Goal: Task Accomplishment & Management: Manage account settings

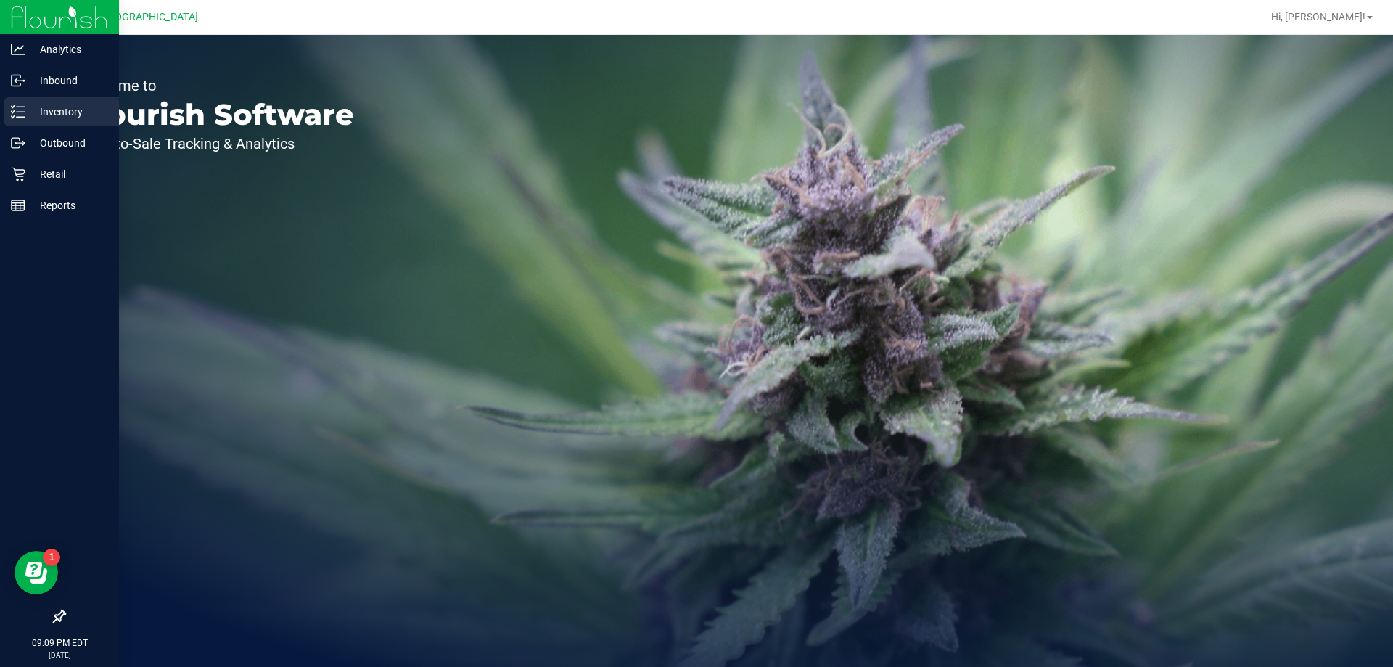
click at [38, 115] on p "Inventory" at bounding box center [68, 111] width 87 height 17
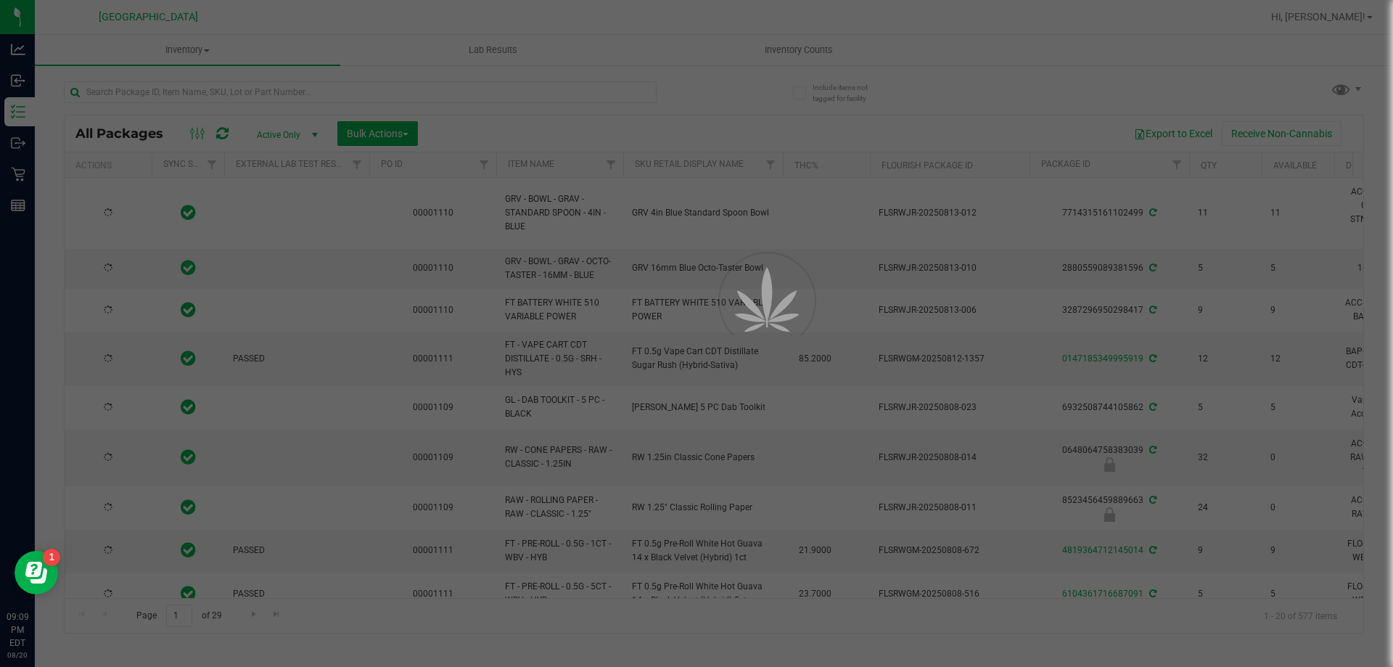
click at [771, 46] on div at bounding box center [696, 333] width 1393 height 667
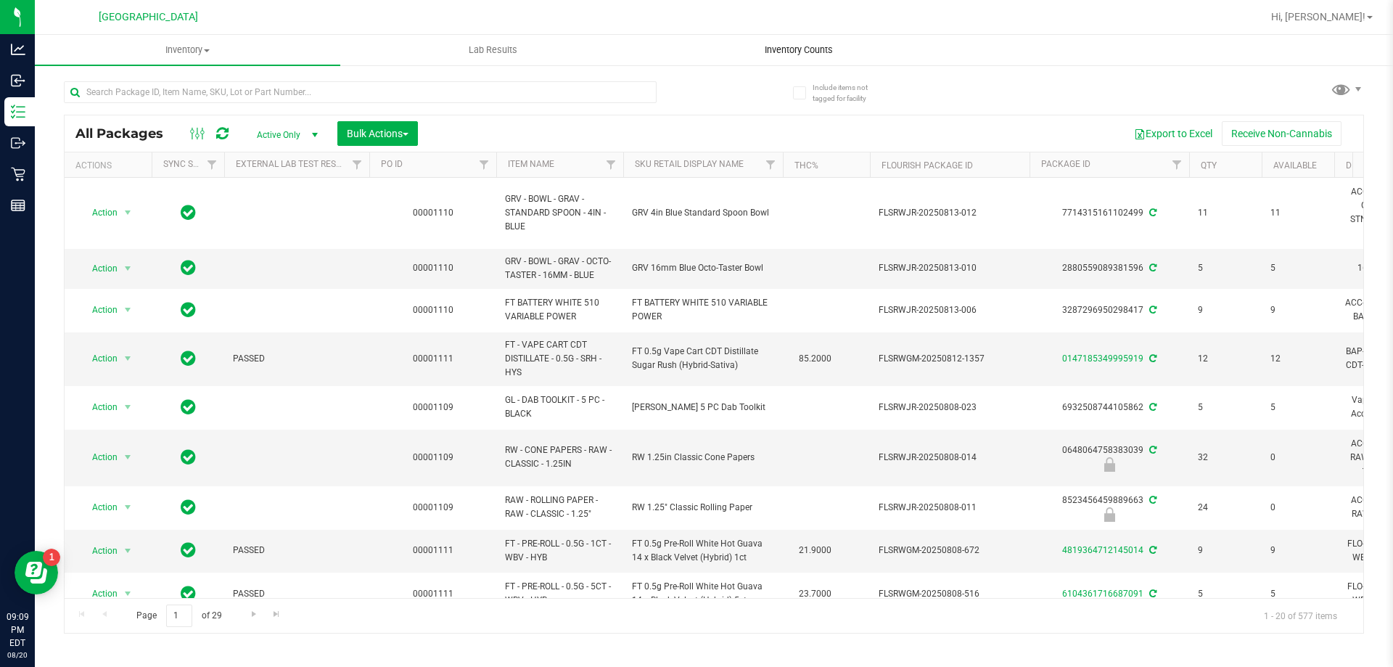
click at [773, 49] on span "Inventory Counts" at bounding box center [798, 50] width 107 height 13
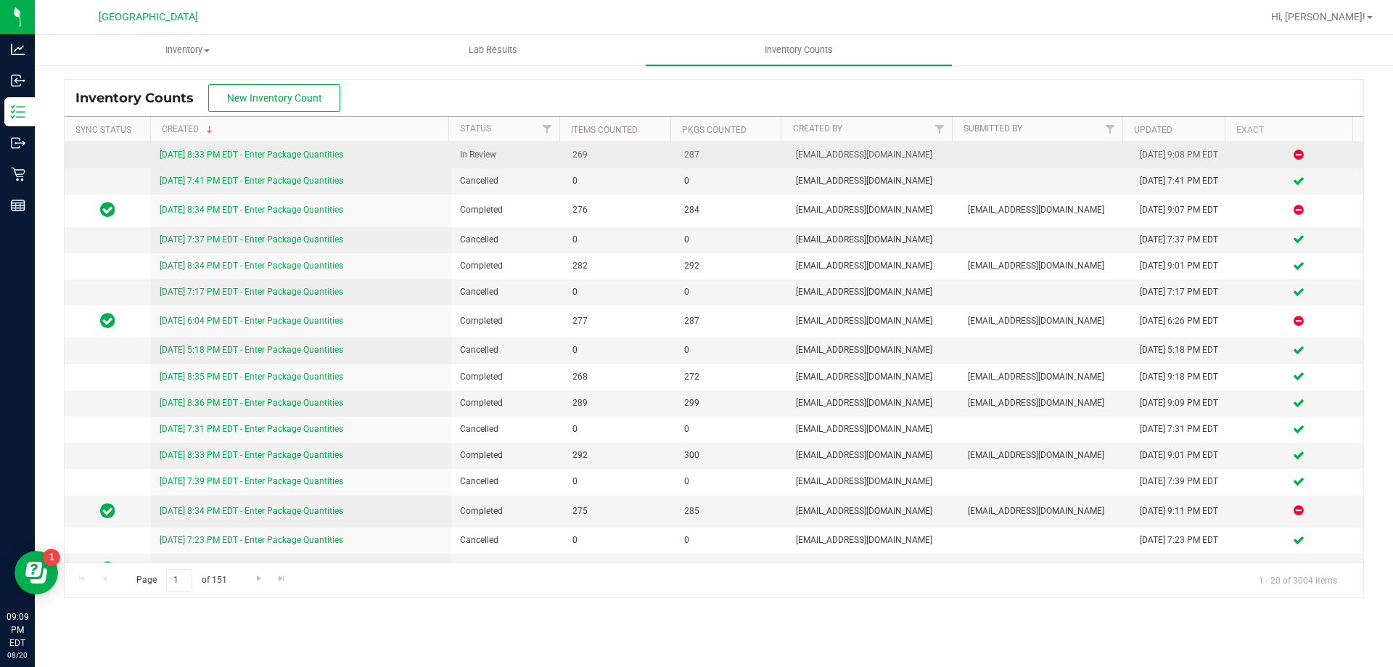
click at [273, 157] on link "[DATE] 8:33 PM EDT - Enter Package Quantities" at bounding box center [252, 154] width 184 height 10
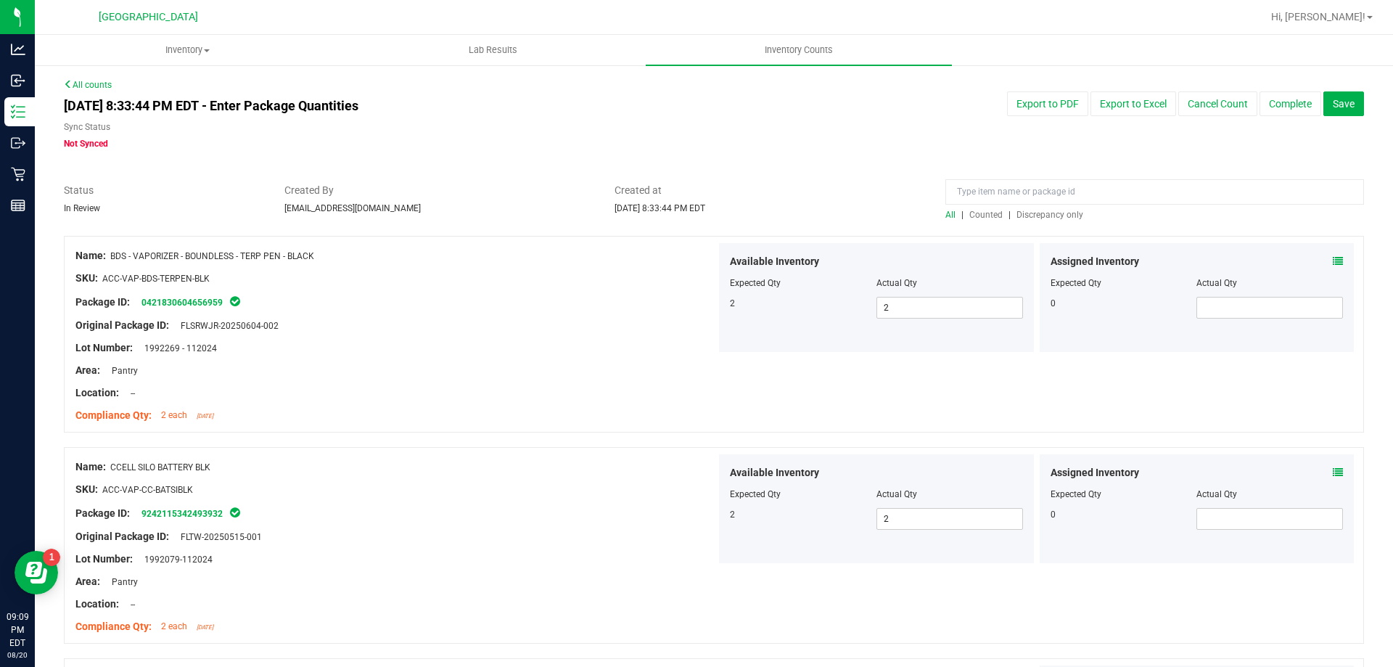
click at [1043, 215] on span "Discrepancy only" at bounding box center [1050, 215] width 67 height 10
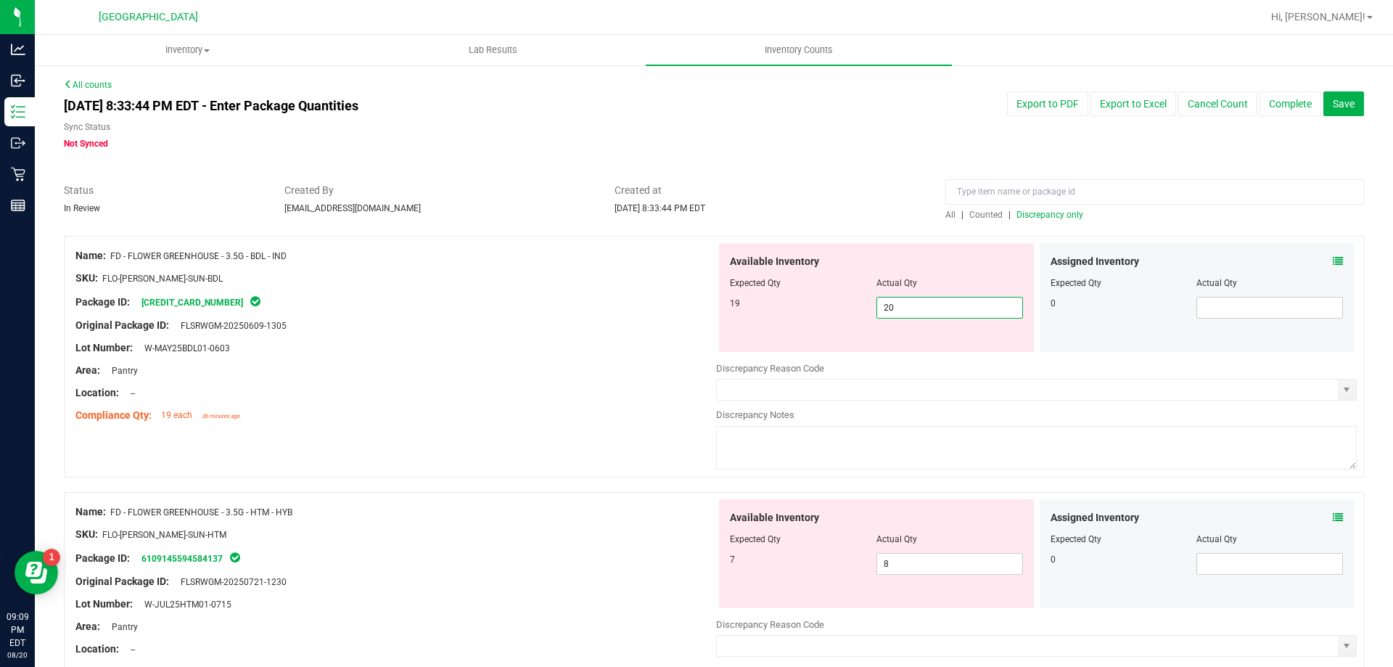
click at [910, 305] on span "20 20" at bounding box center [950, 308] width 147 height 22
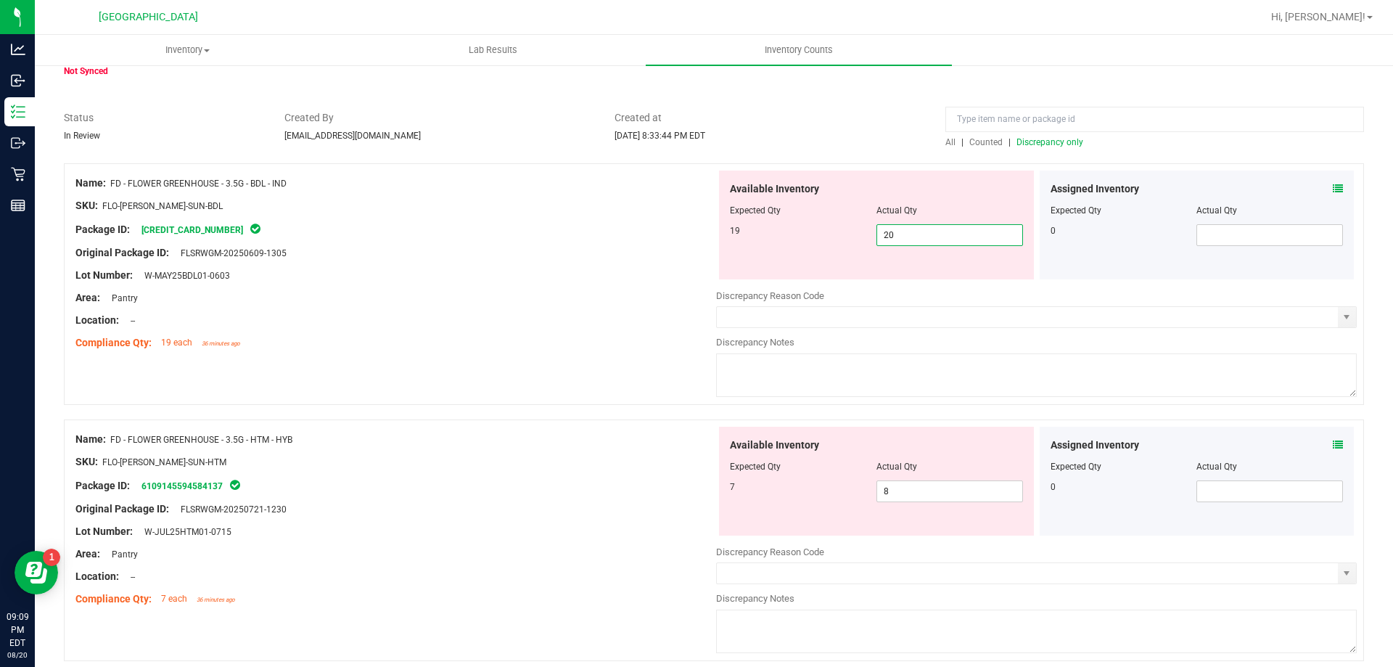
type input "2"
type input "19"
click at [517, 321] on div "Location: --" at bounding box center [395, 320] width 641 height 15
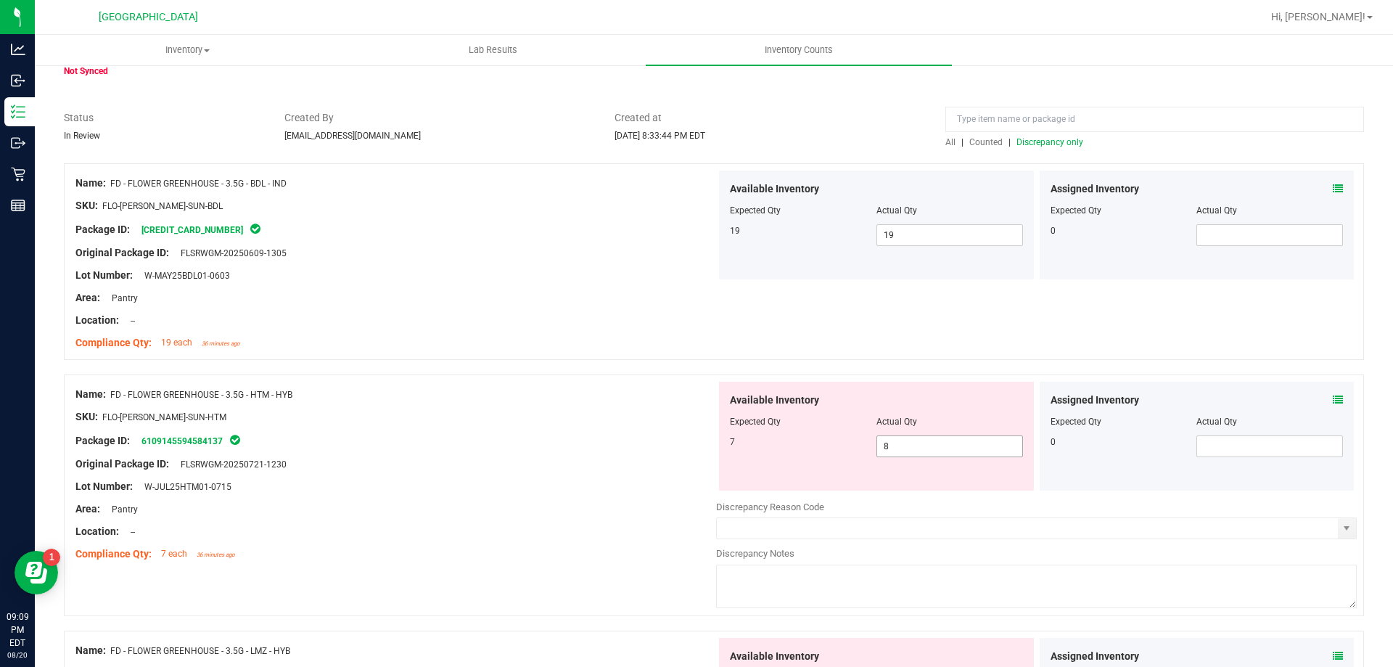
click at [937, 438] on span "8 8" at bounding box center [950, 446] width 147 height 22
type input "7"
click at [531, 358] on div "Name: FD - FLOWER GREENHOUSE - 3.5G - BDL - IND SKU: FLO-[PERSON_NAME]-SUN-BDL …" at bounding box center [714, 261] width 1300 height 197
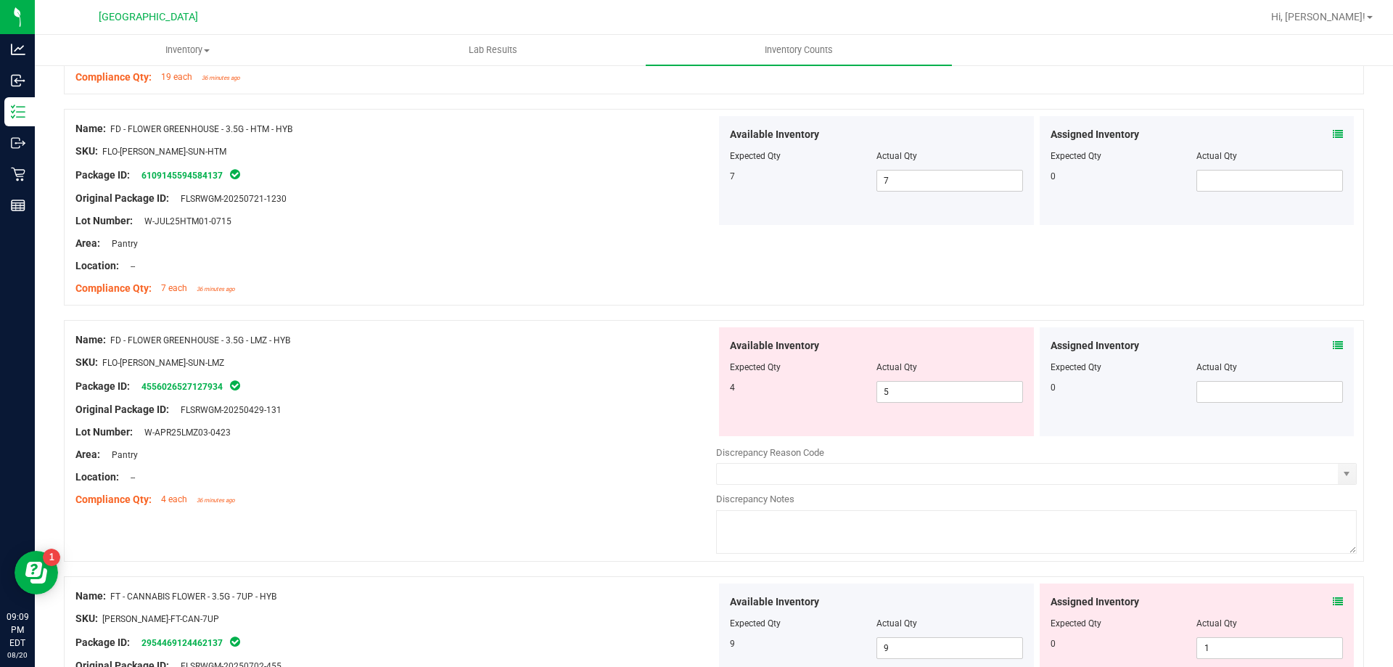
scroll to position [363, 0]
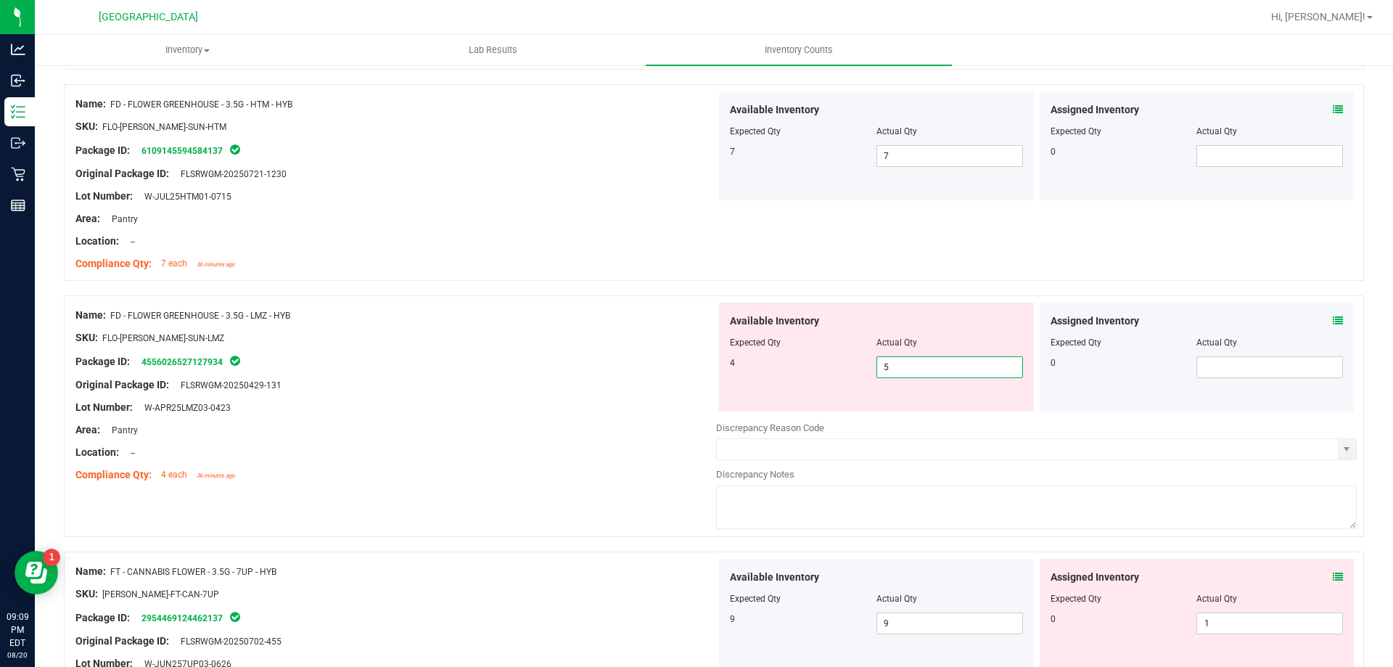
click at [969, 372] on span "5 5" at bounding box center [950, 367] width 147 height 22
type input "4"
click at [590, 366] on div "Package ID: 4556026527127934" at bounding box center [395, 361] width 641 height 17
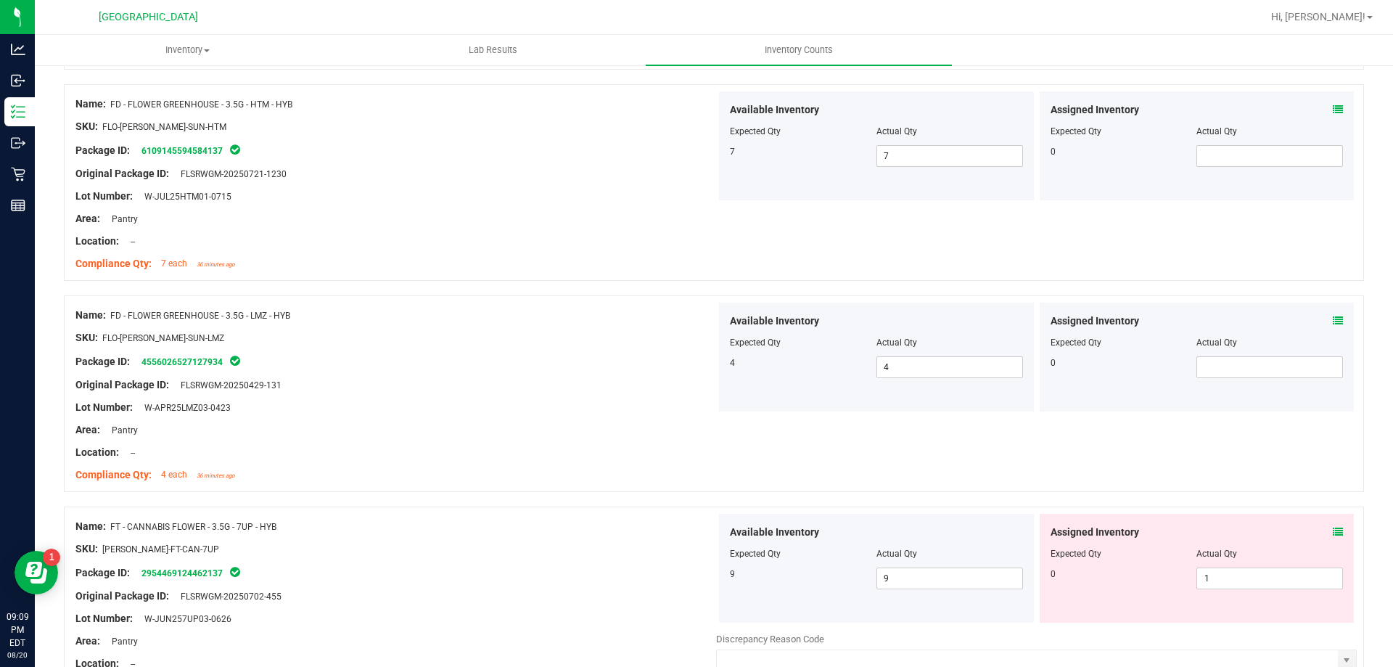
scroll to position [508, 0]
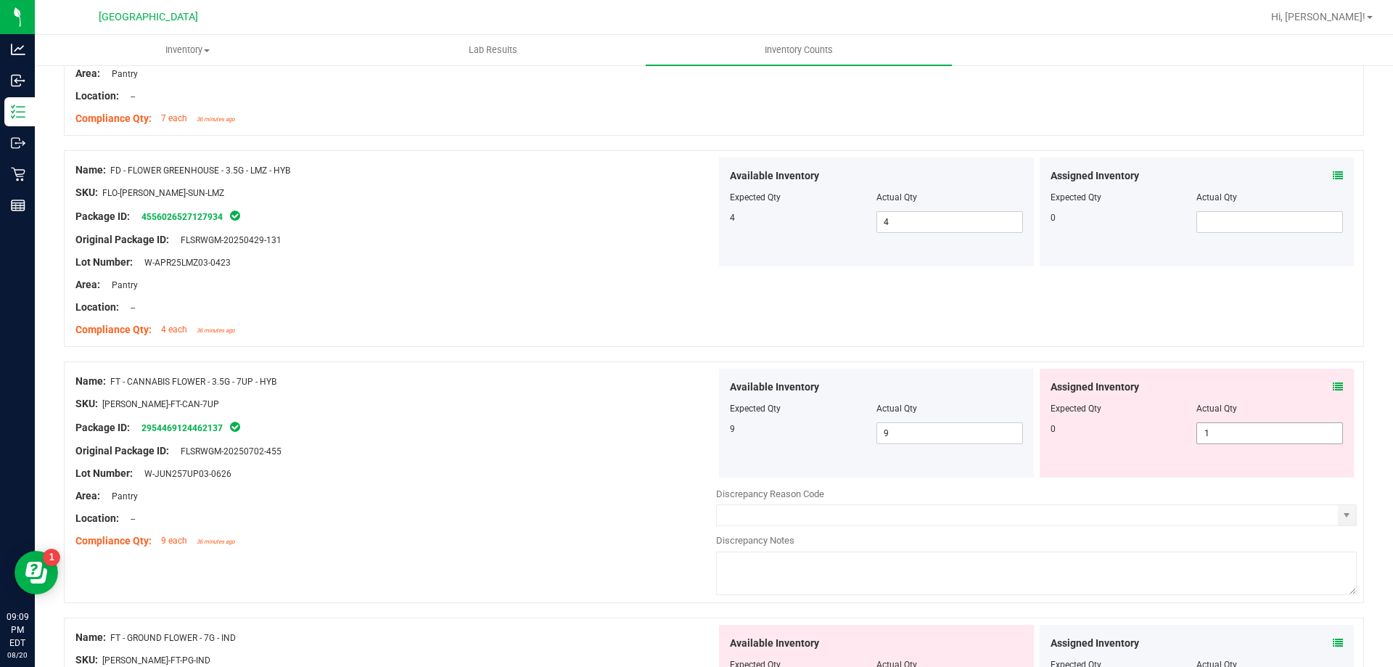
click at [1302, 433] on span "1 1" at bounding box center [1269, 433] width 147 height 22
click at [636, 446] on div "Original Package ID: FLSRWGM-20250702-455" at bounding box center [395, 450] width 641 height 15
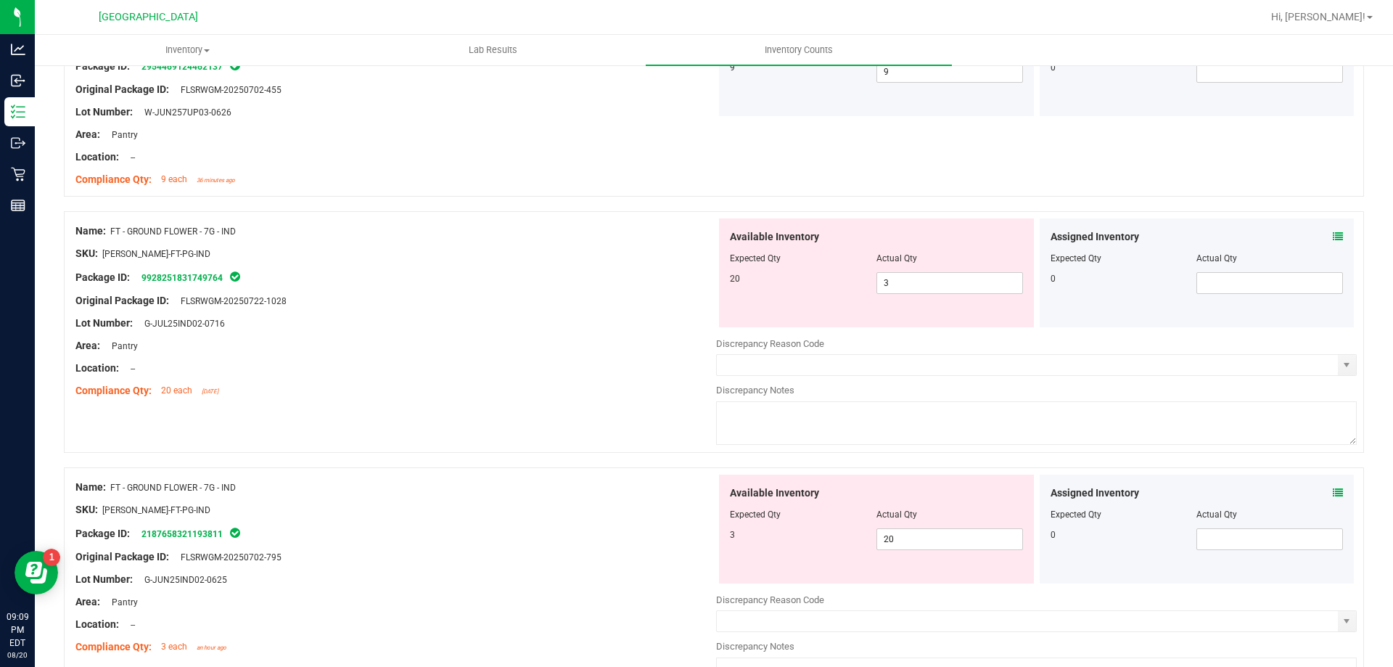
scroll to position [871, 0]
click at [929, 277] on span "3 3" at bounding box center [950, 282] width 147 height 22
type input "20"
click at [900, 528] on div "Available Inventory Expected Qty Actual Qty 3 20 20" at bounding box center [876, 527] width 315 height 109
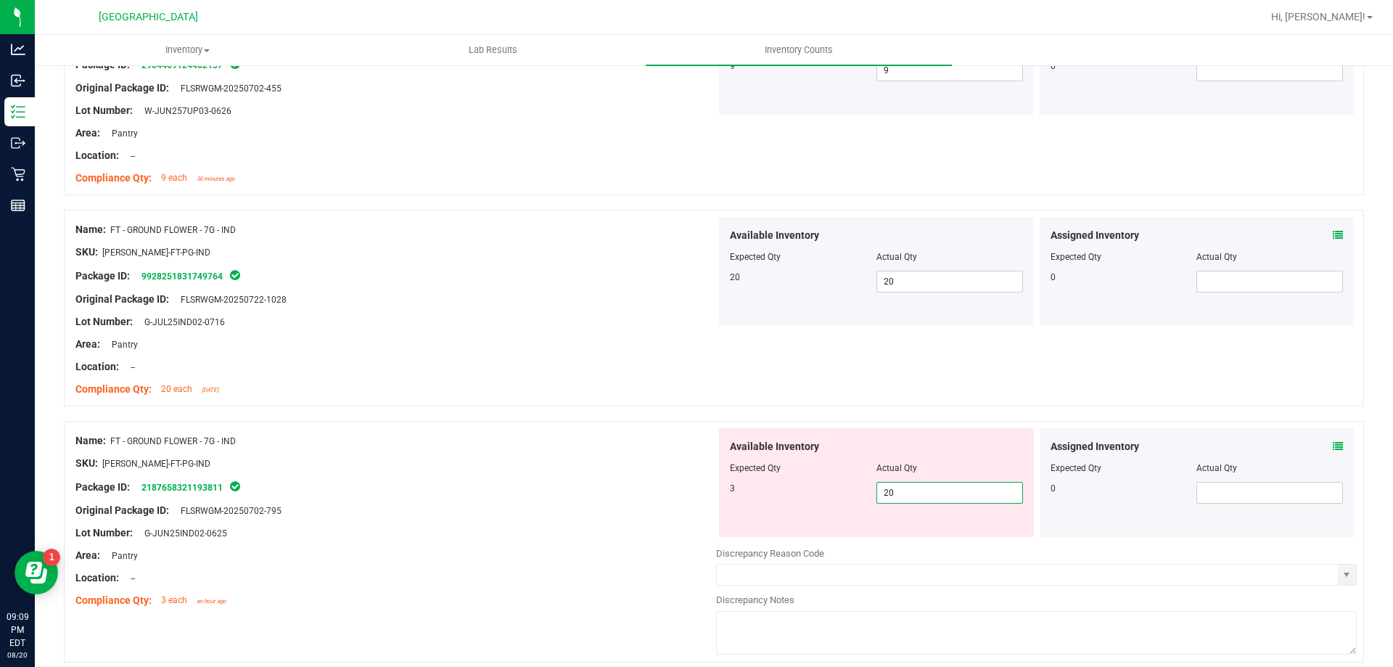
type input "2"
type input "3"
click at [510, 505] on div "Original Package ID: FLSRWGM-20250702-795" at bounding box center [395, 510] width 641 height 15
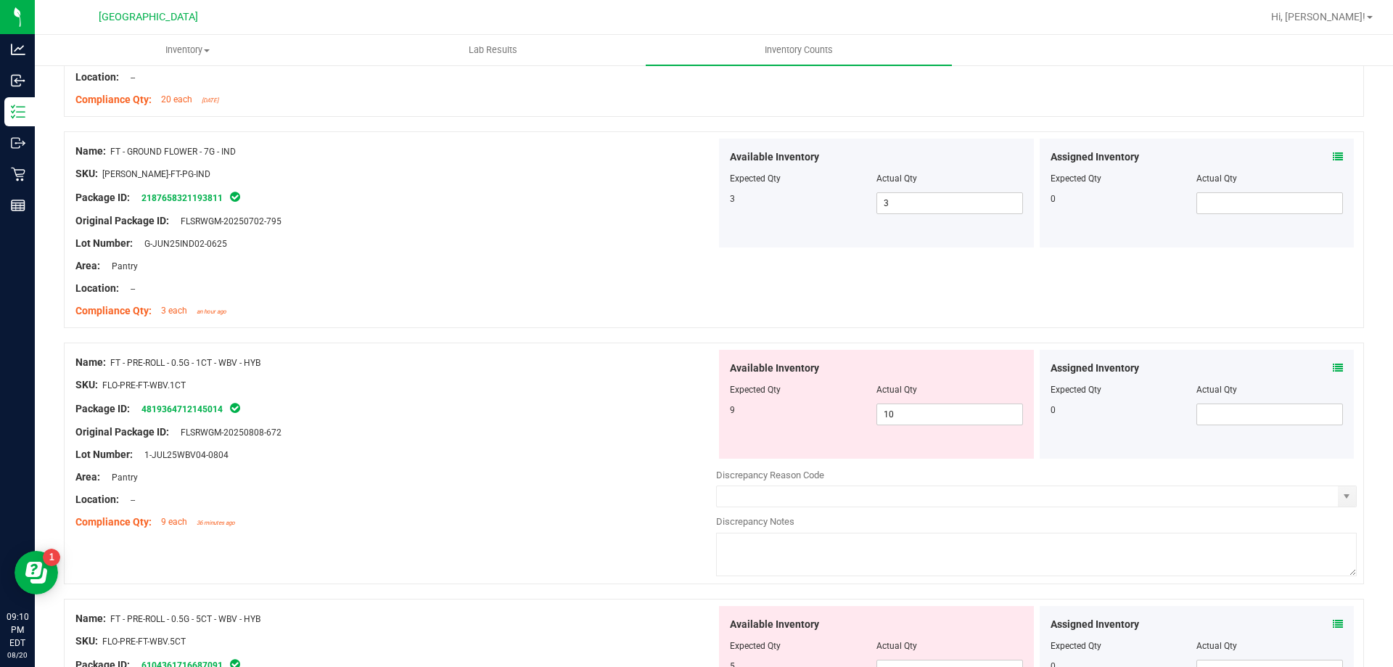
scroll to position [1161, 0]
click at [959, 409] on span "10 10" at bounding box center [950, 414] width 147 height 22
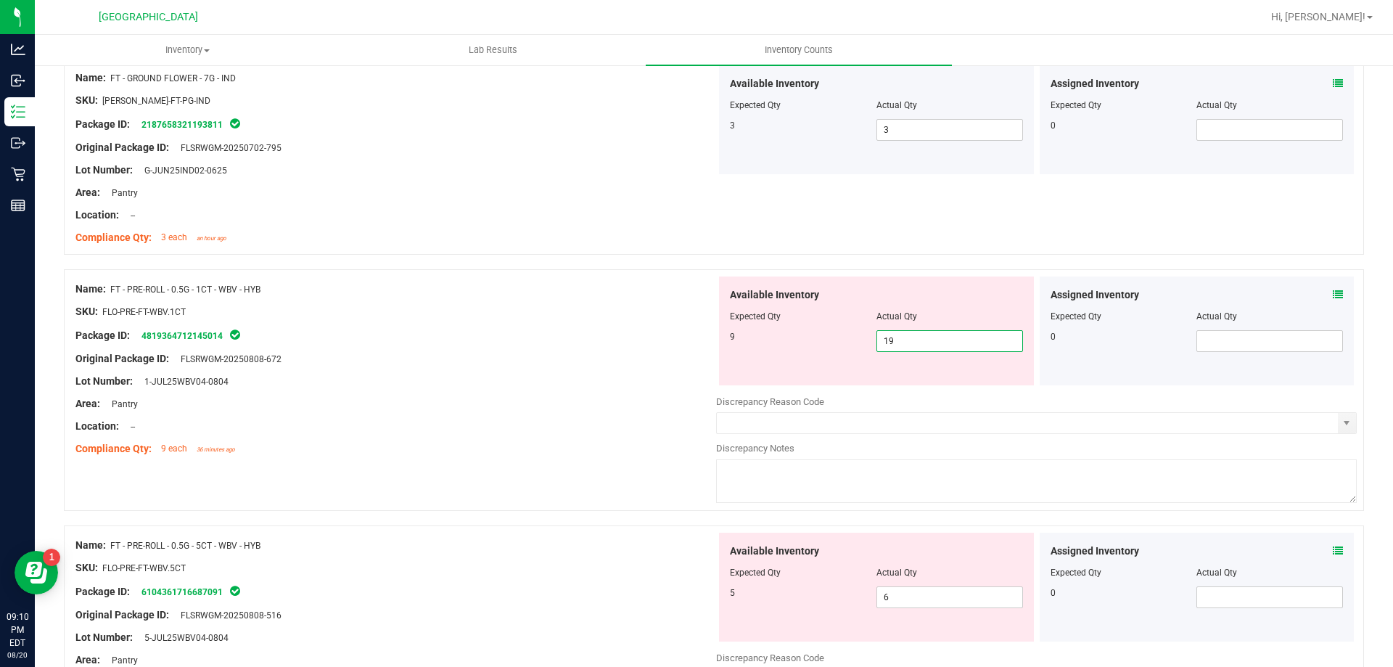
type input "1"
type input "9"
click at [529, 401] on div "Area: Pantry" at bounding box center [395, 403] width 641 height 15
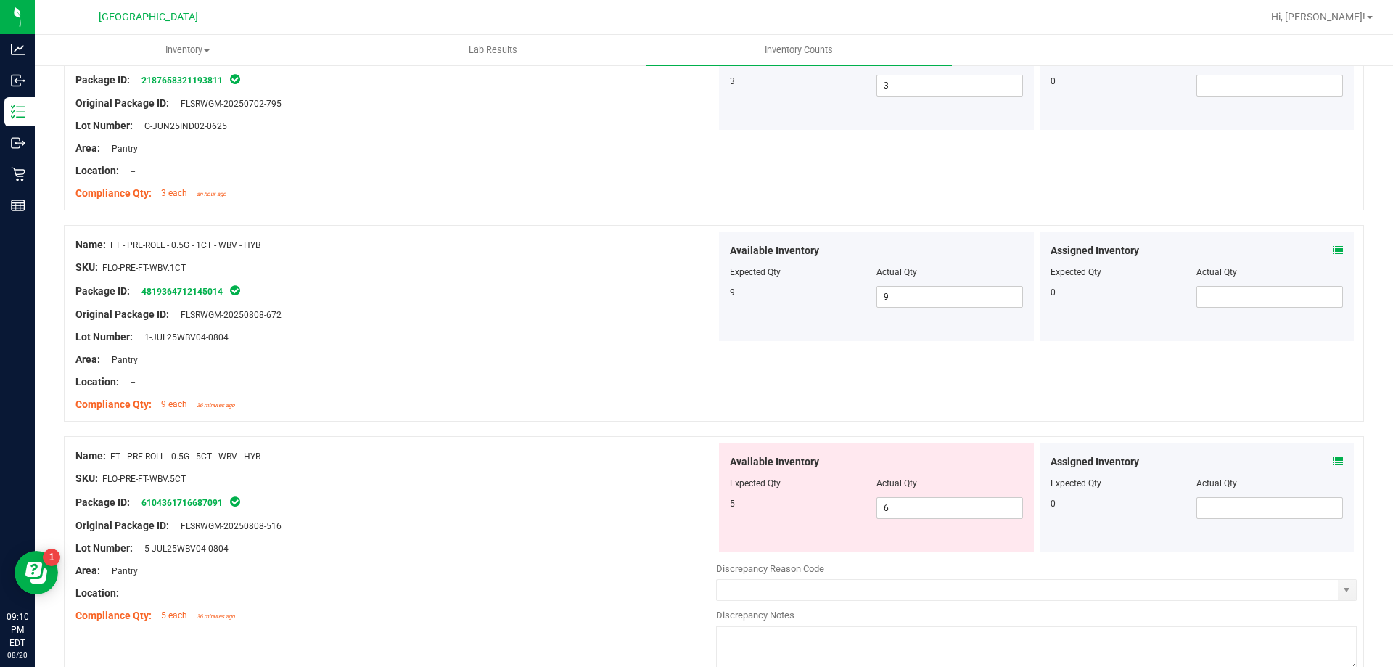
scroll to position [1379, 0]
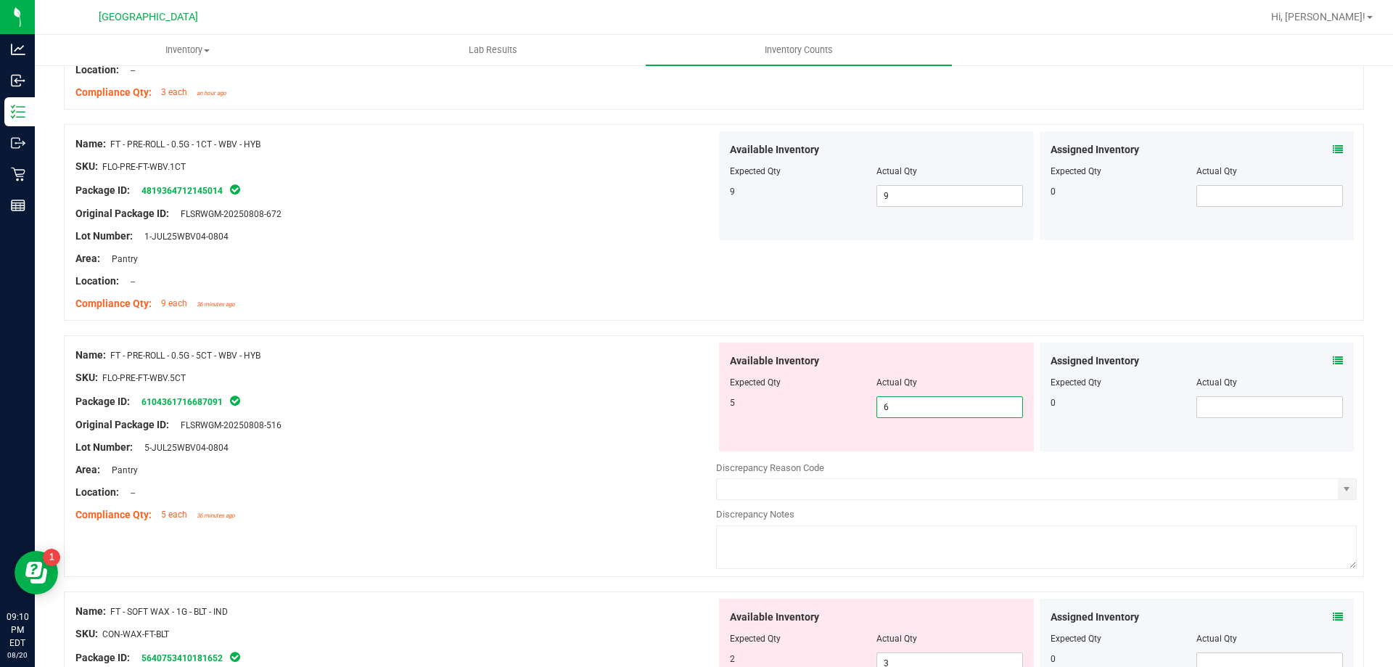
click at [901, 409] on span "6 6" at bounding box center [950, 407] width 147 height 22
type input "5"
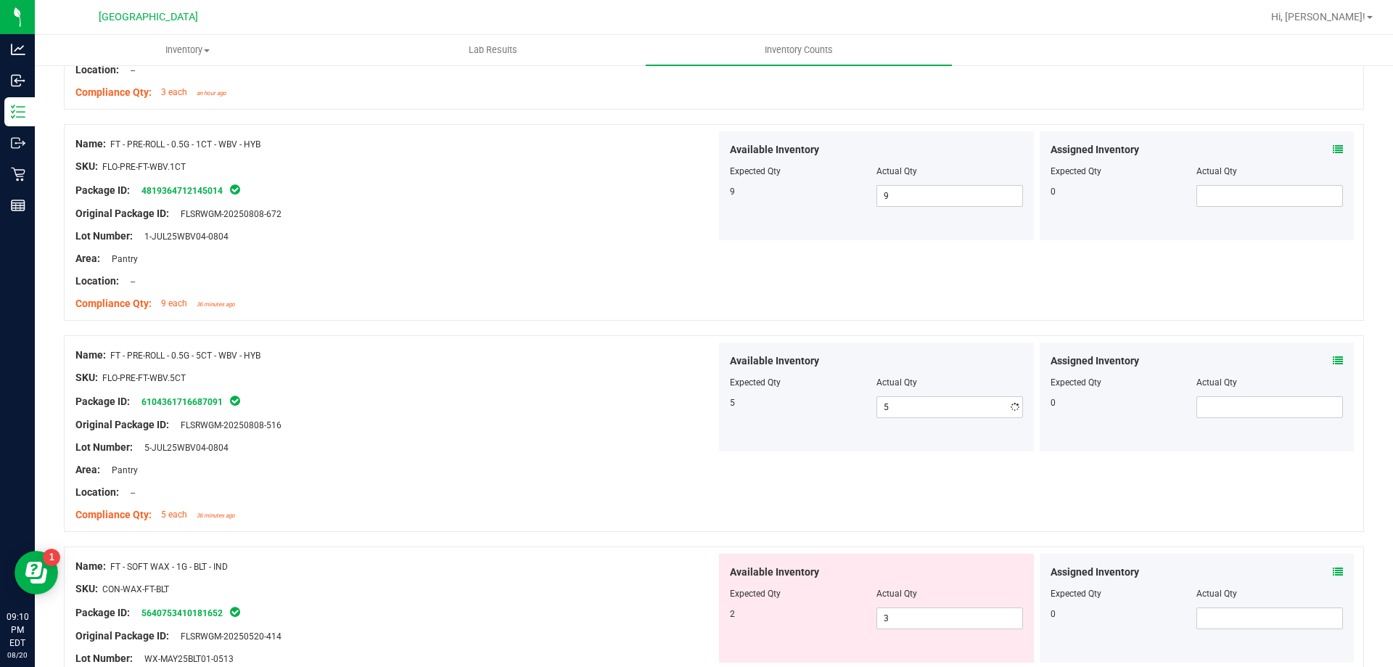
click at [628, 432] on div at bounding box center [395, 435] width 641 height 7
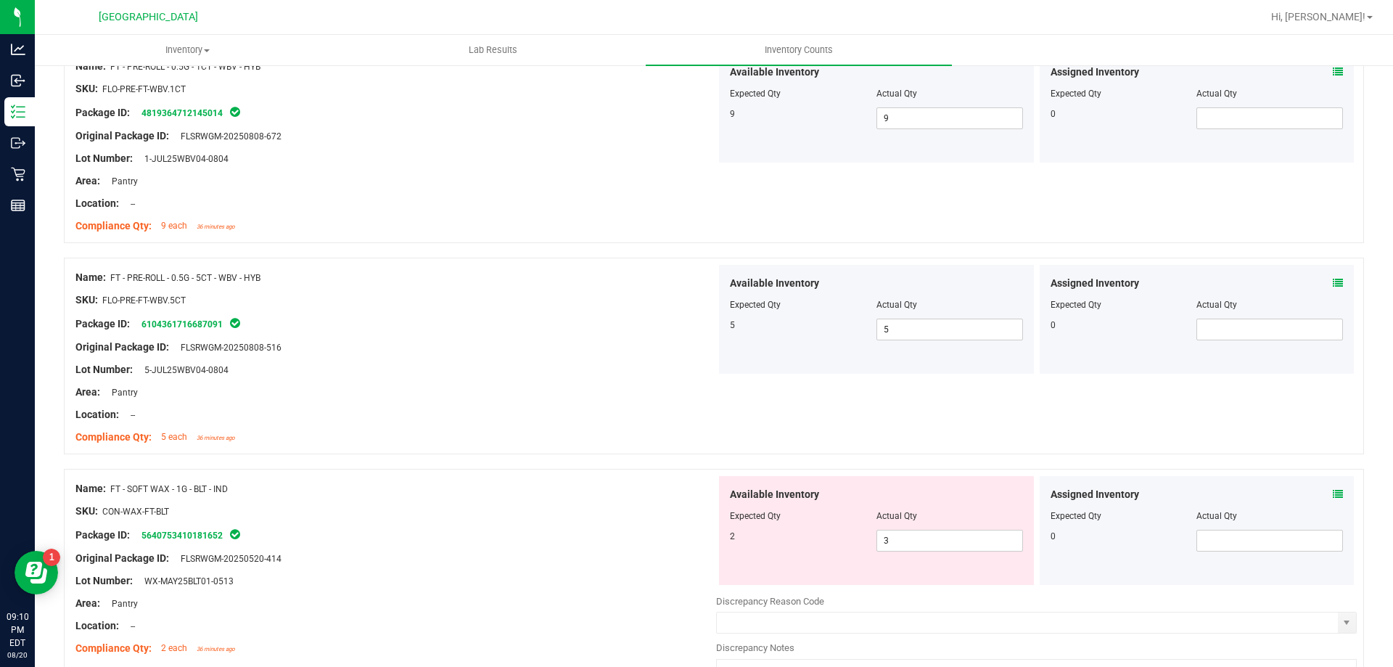
scroll to position [1596, 0]
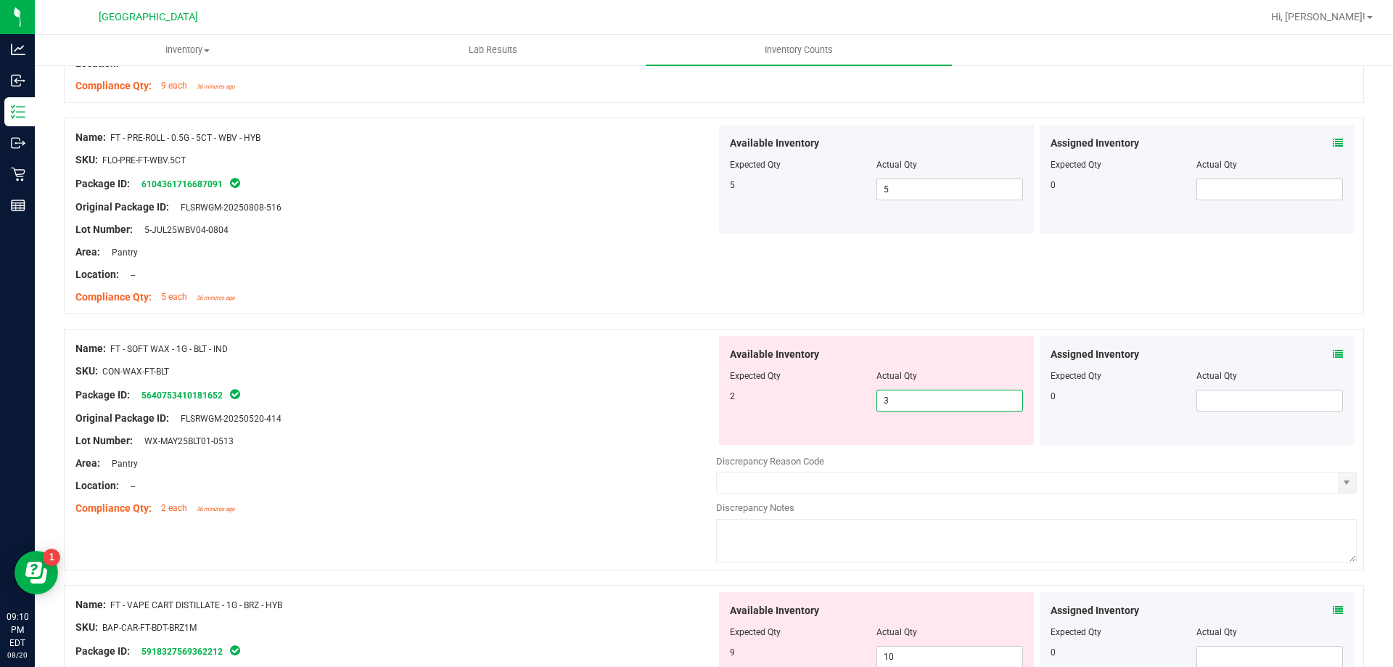
click at [920, 403] on span "3 3" at bounding box center [950, 401] width 147 height 22
type input "2"
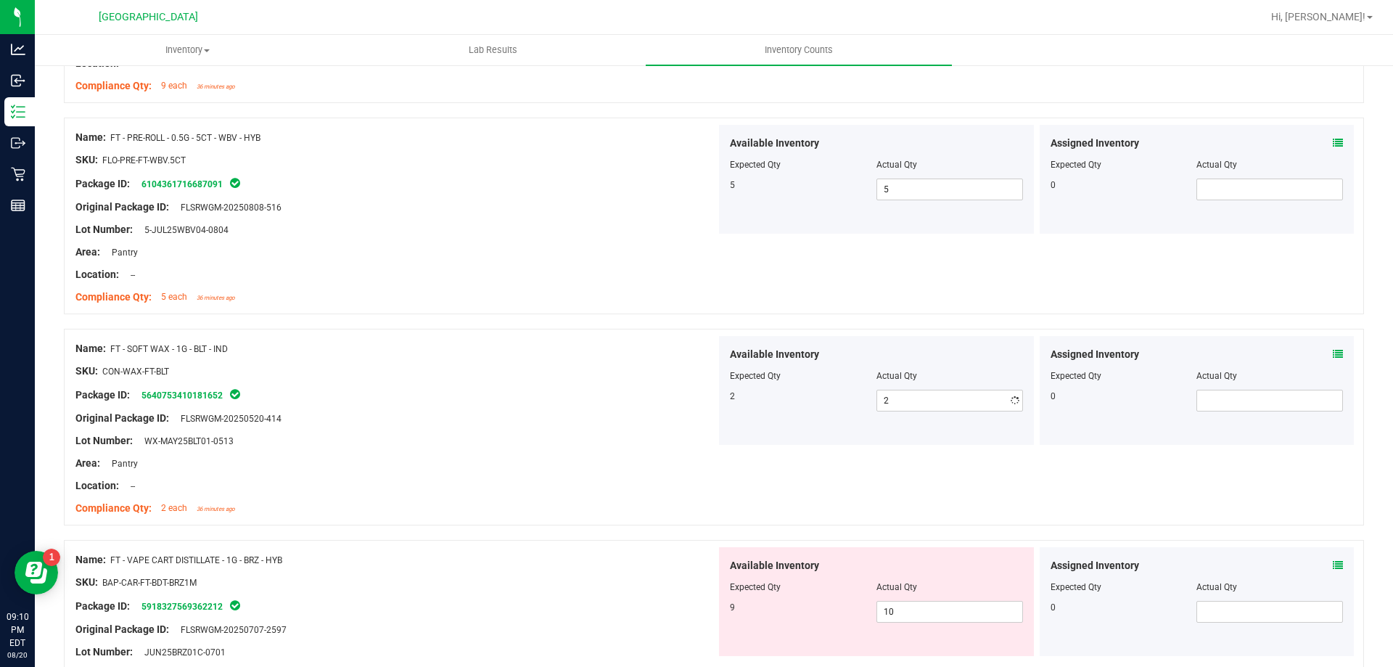
click at [528, 445] on div "Lot Number: WX-MAY25BLT01-0513" at bounding box center [395, 440] width 641 height 15
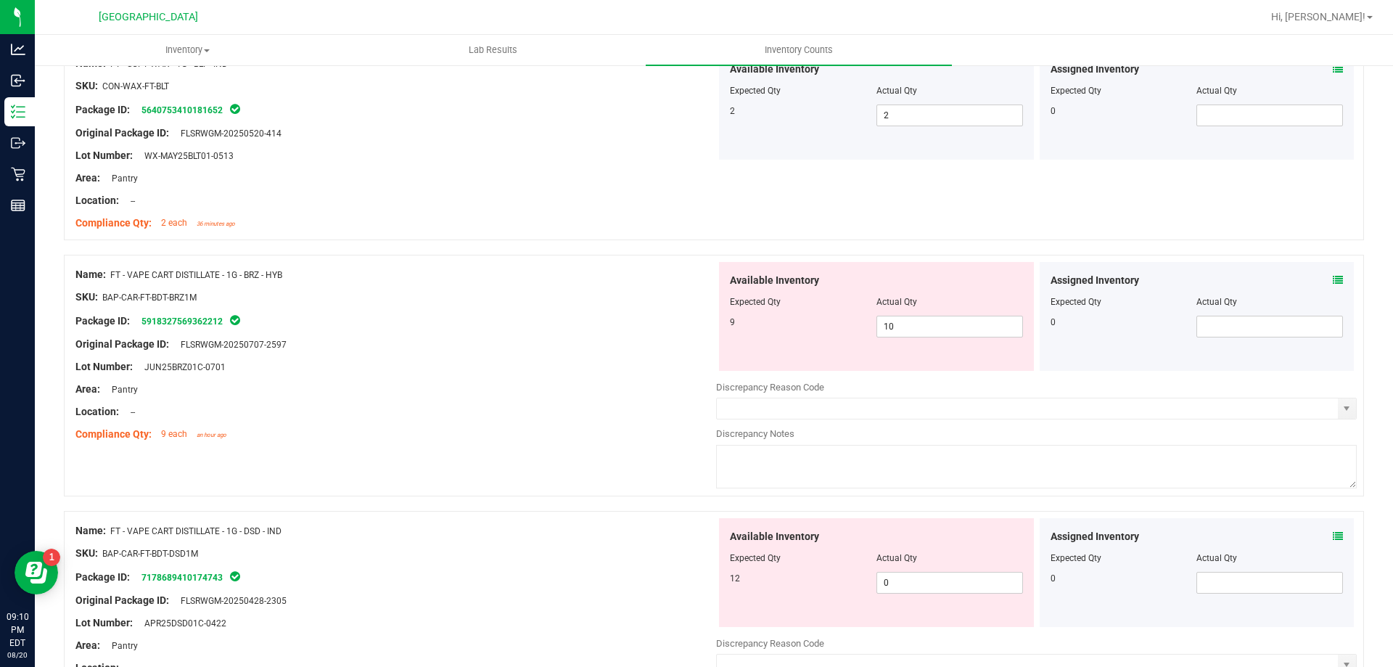
scroll to position [1887, 0]
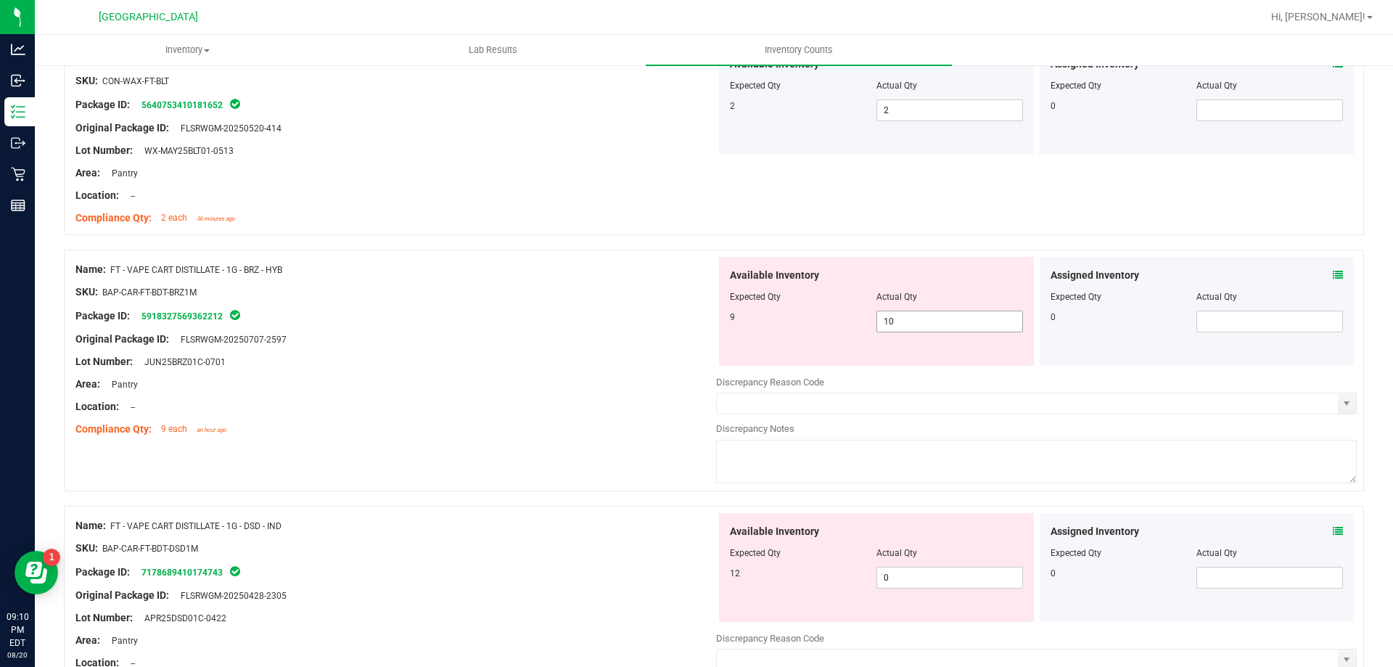
click at [966, 321] on span "10 10" at bounding box center [950, 322] width 147 height 22
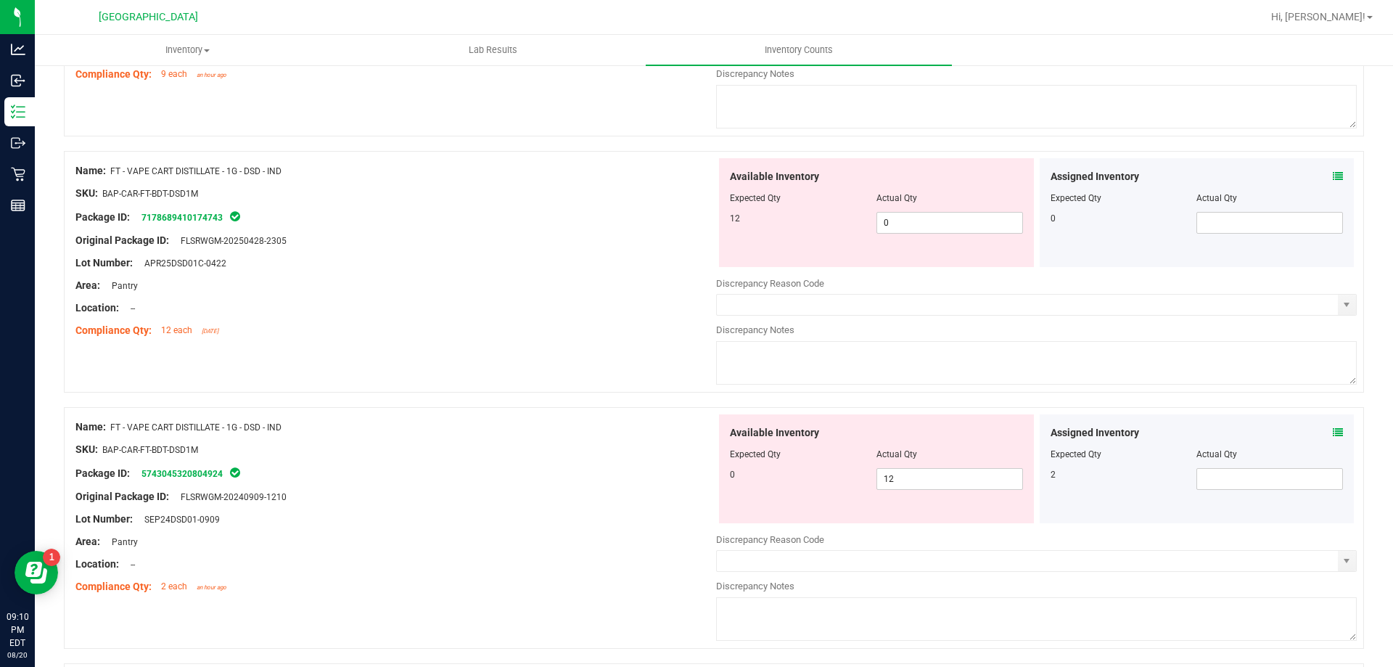
scroll to position [2249, 0]
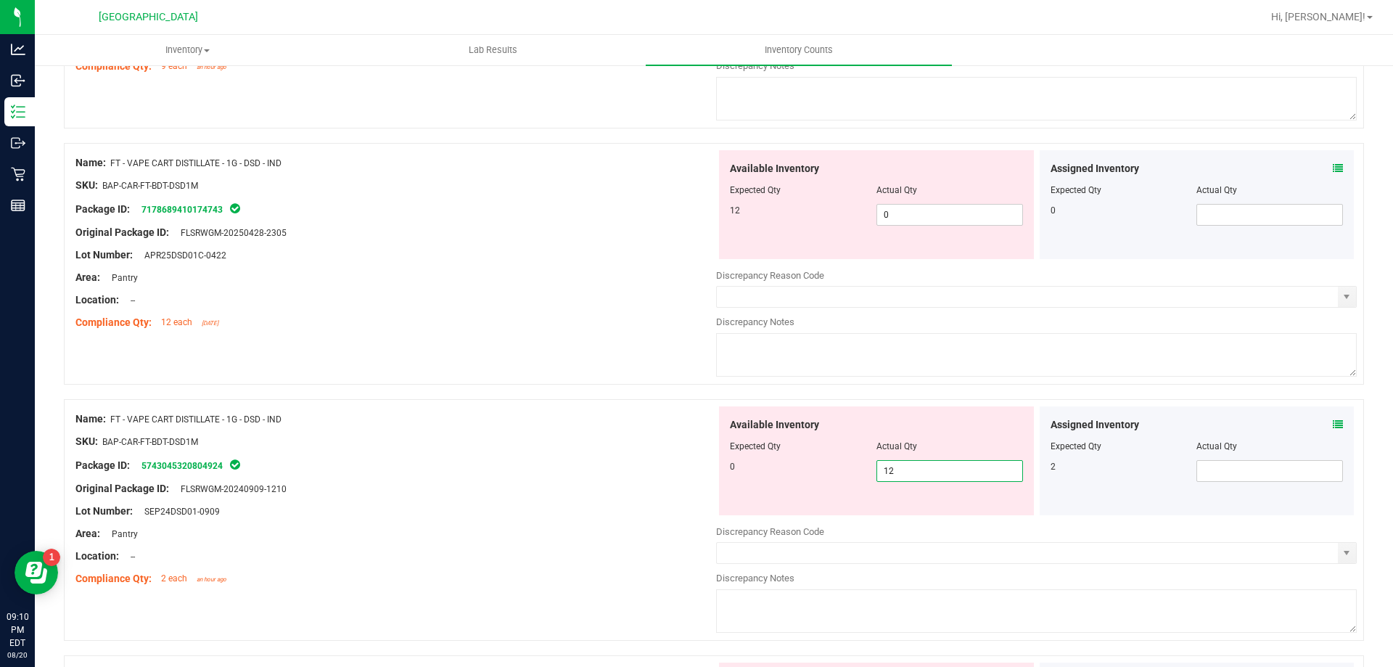
click at [919, 464] on span "12 12" at bounding box center [950, 471] width 147 height 22
click at [1225, 482] on div "Assigned Inventory Expected Qty Actual Qty 2" at bounding box center [1197, 460] width 315 height 109
click at [1224, 477] on span at bounding box center [1269, 471] width 147 height 22
type input "2"
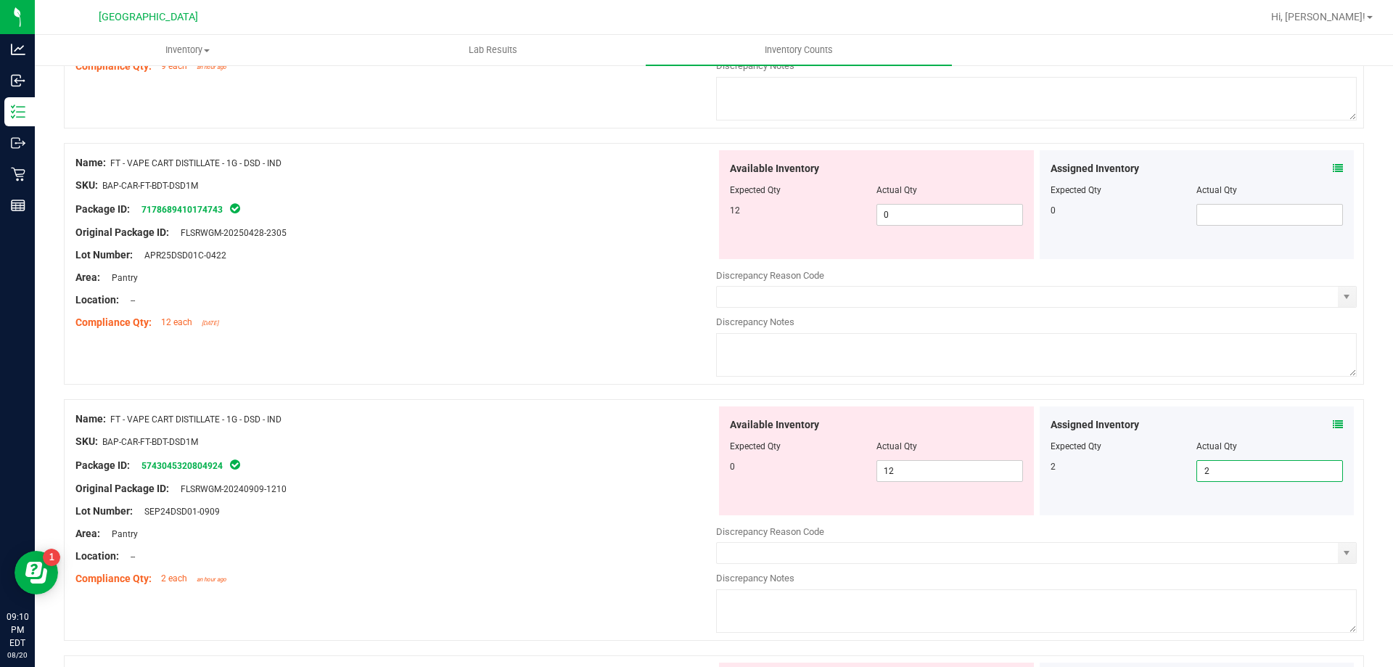
click at [549, 316] on div "Compliance Qty: 12 each [DATE]" at bounding box center [395, 322] width 641 height 15
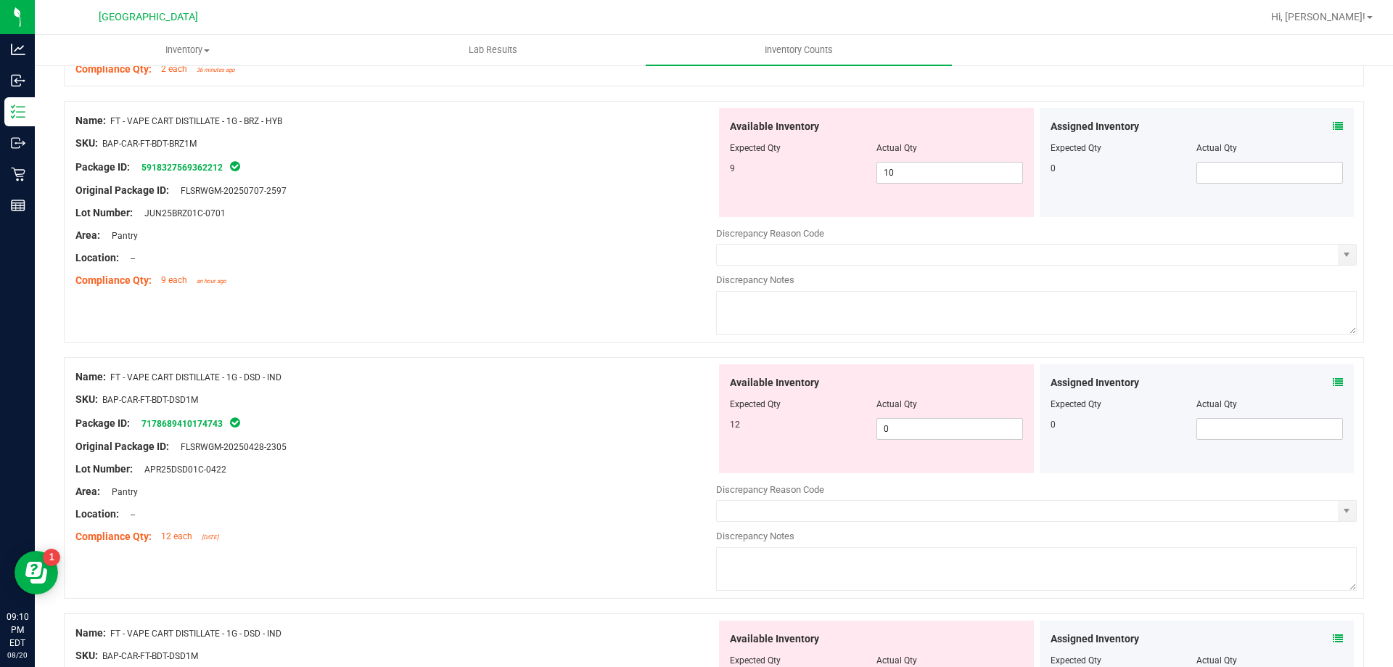
scroll to position [2032, 0]
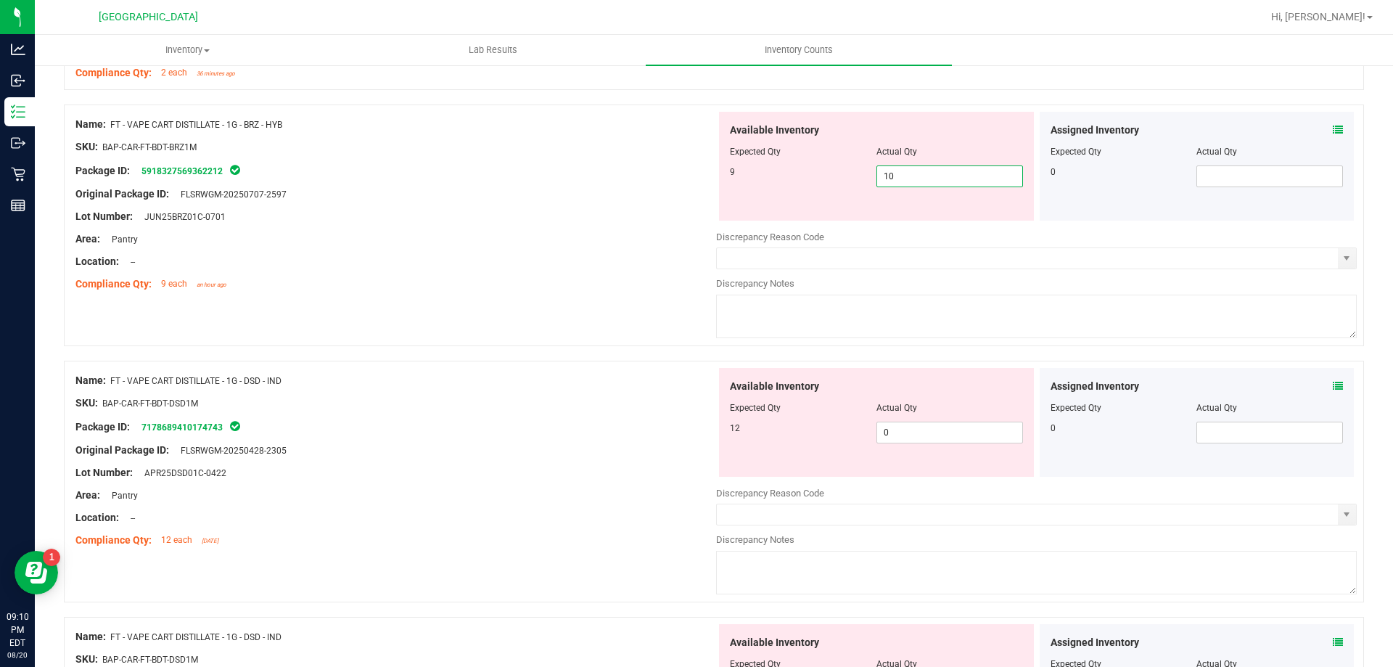
click at [904, 176] on span "10 10" at bounding box center [950, 176] width 147 height 22
type input "1"
type input "9"
click at [504, 250] on div at bounding box center [395, 250] width 641 height 7
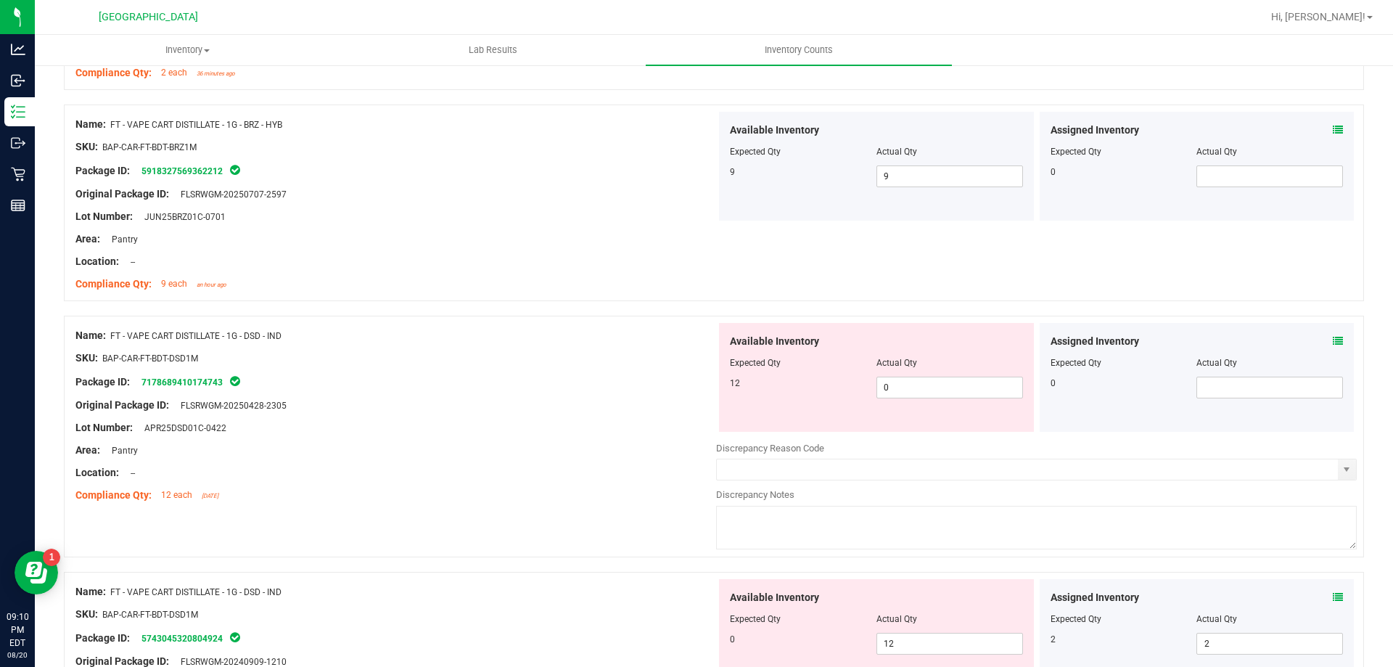
click at [894, 400] on div "Available Inventory Expected Qty Actual Qty 12 0 0" at bounding box center [876, 377] width 315 height 109
click at [893, 386] on span "0 0" at bounding box center [950, 388] width 147 height 22
type input "12"
click at [591, 426] on div "Lot Number: APR25DSD01C-0422" at bounding box center [395, 427] width 641 height 15
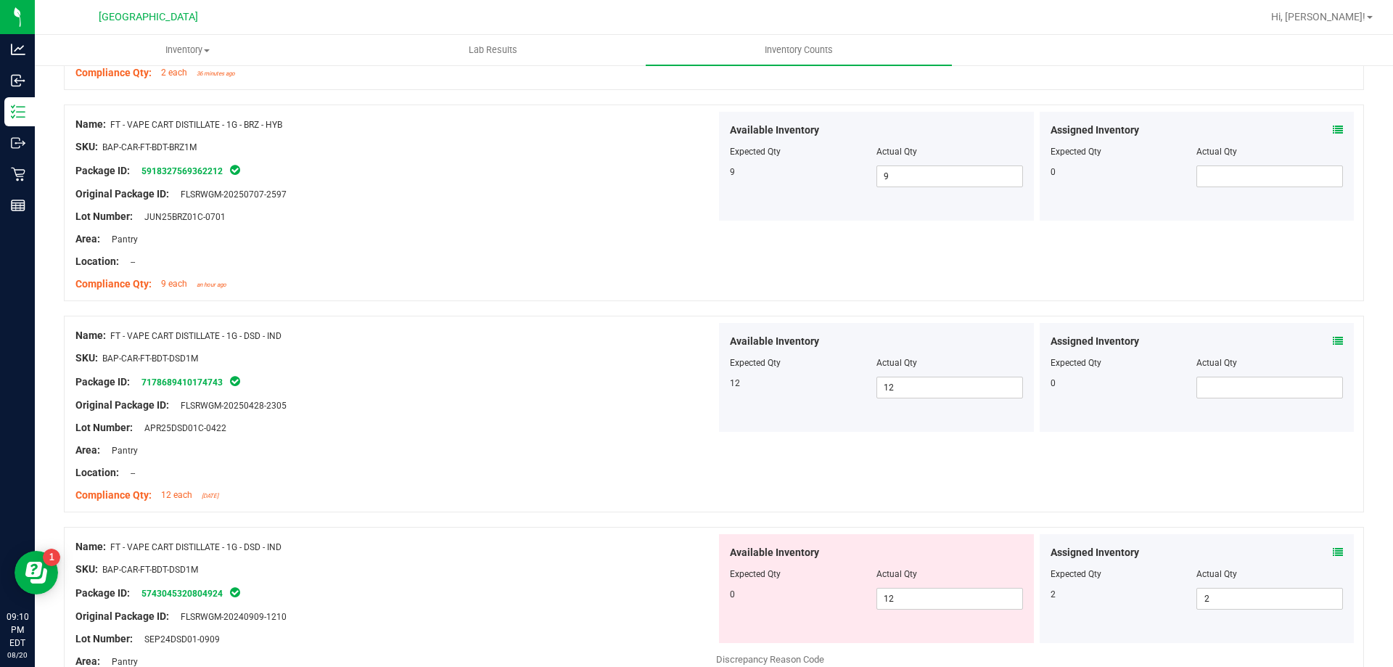
scroll to position [2177, 0]
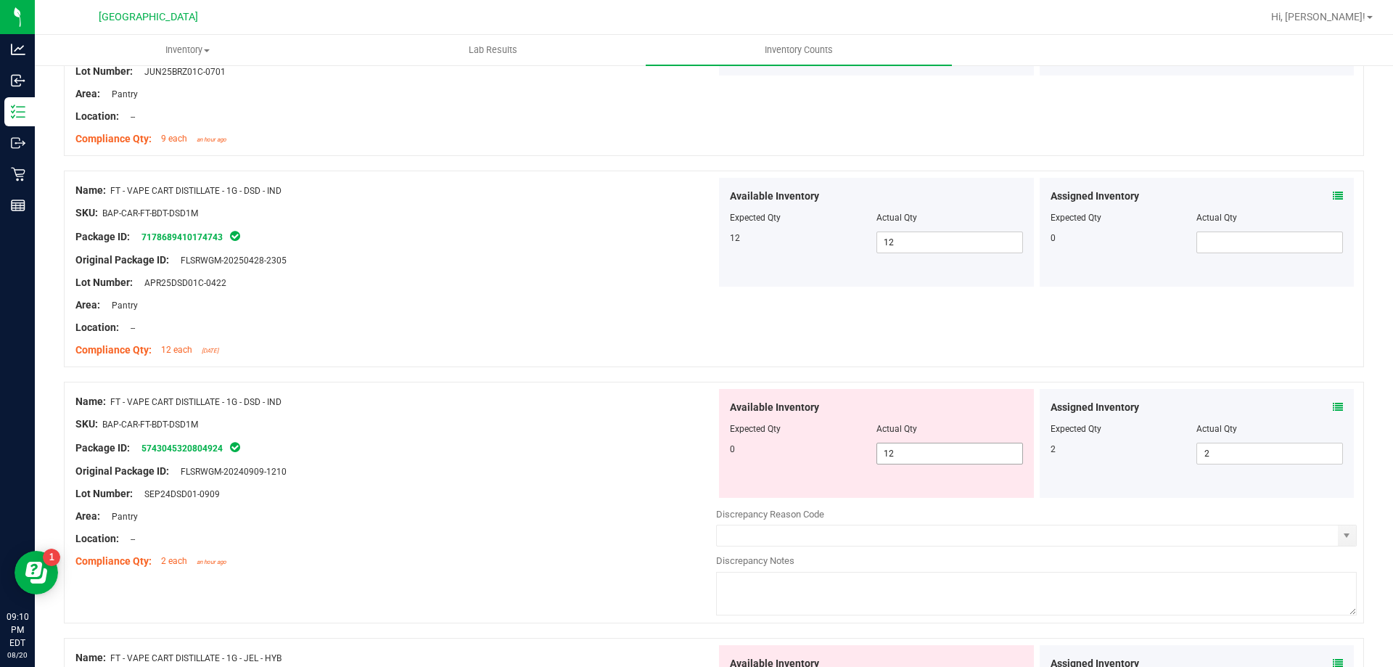
click at [975, 453] on span "12 12" at bounding box center [950, 454] width 147 height 22
type input "1"
type input "0"
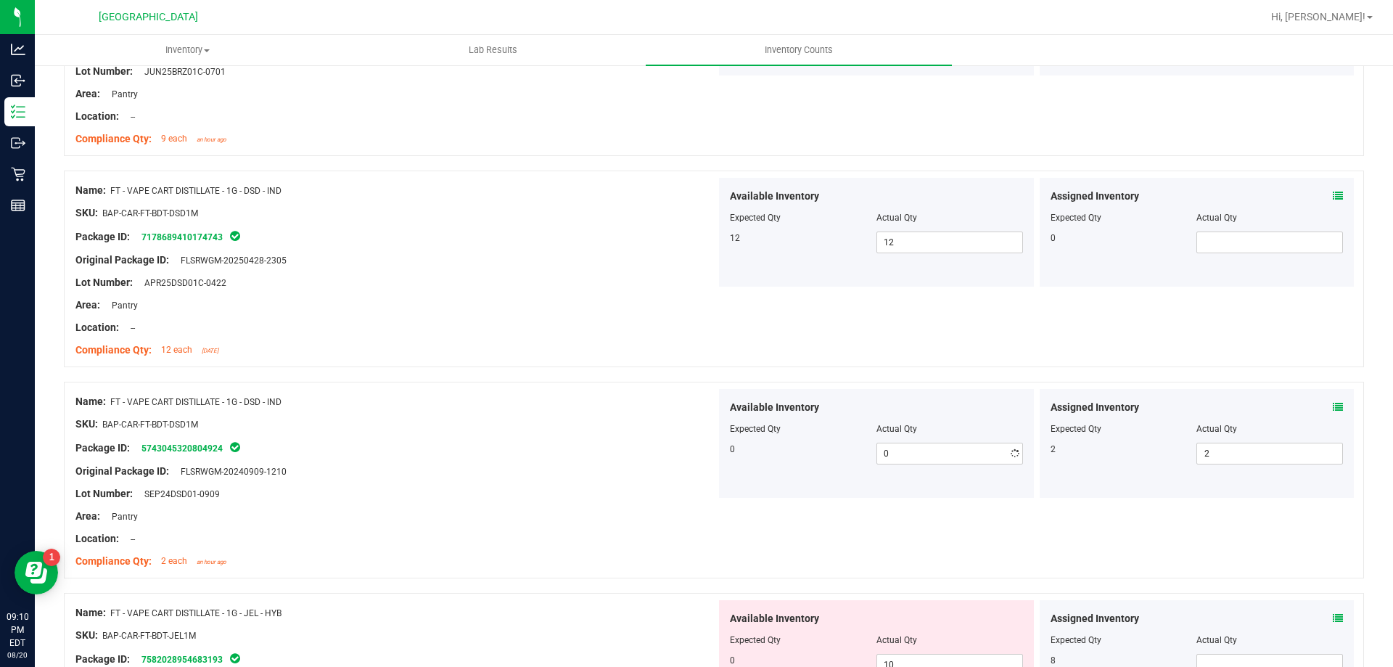
click at [529, 456] on div at bounding box center [395, 459] width 641 height 7
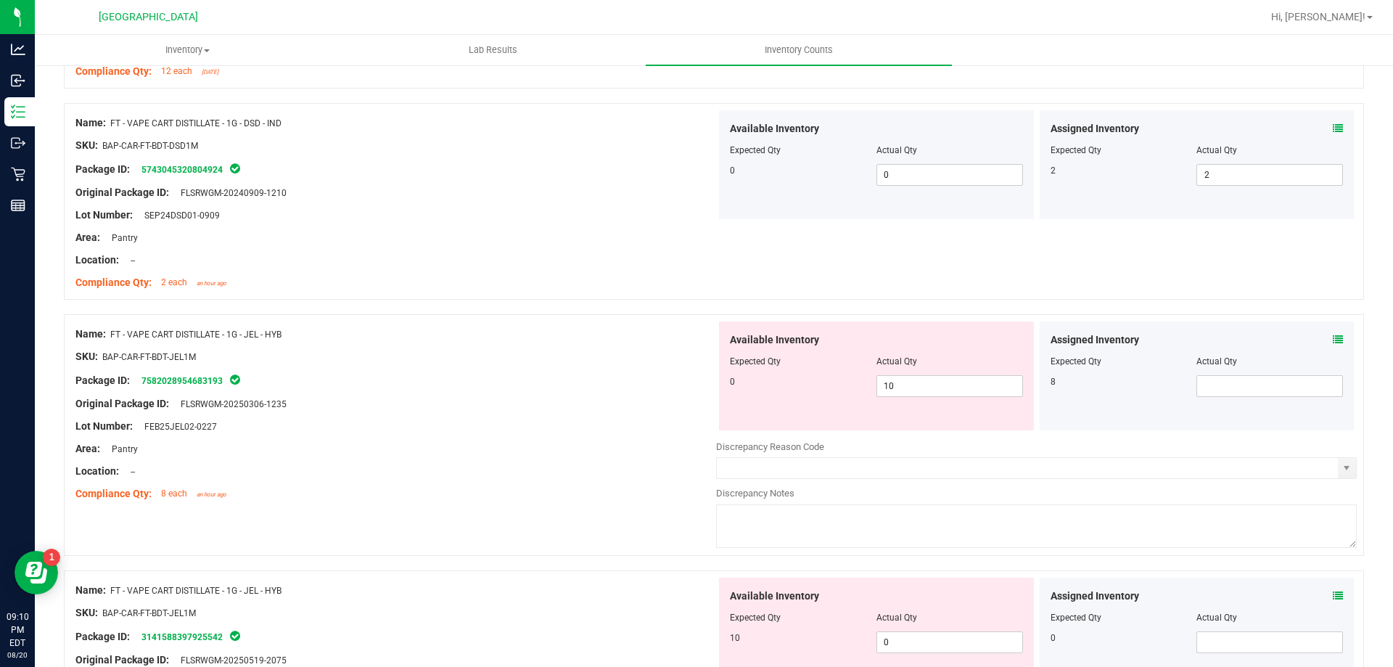
scroll to position [2467, 0]
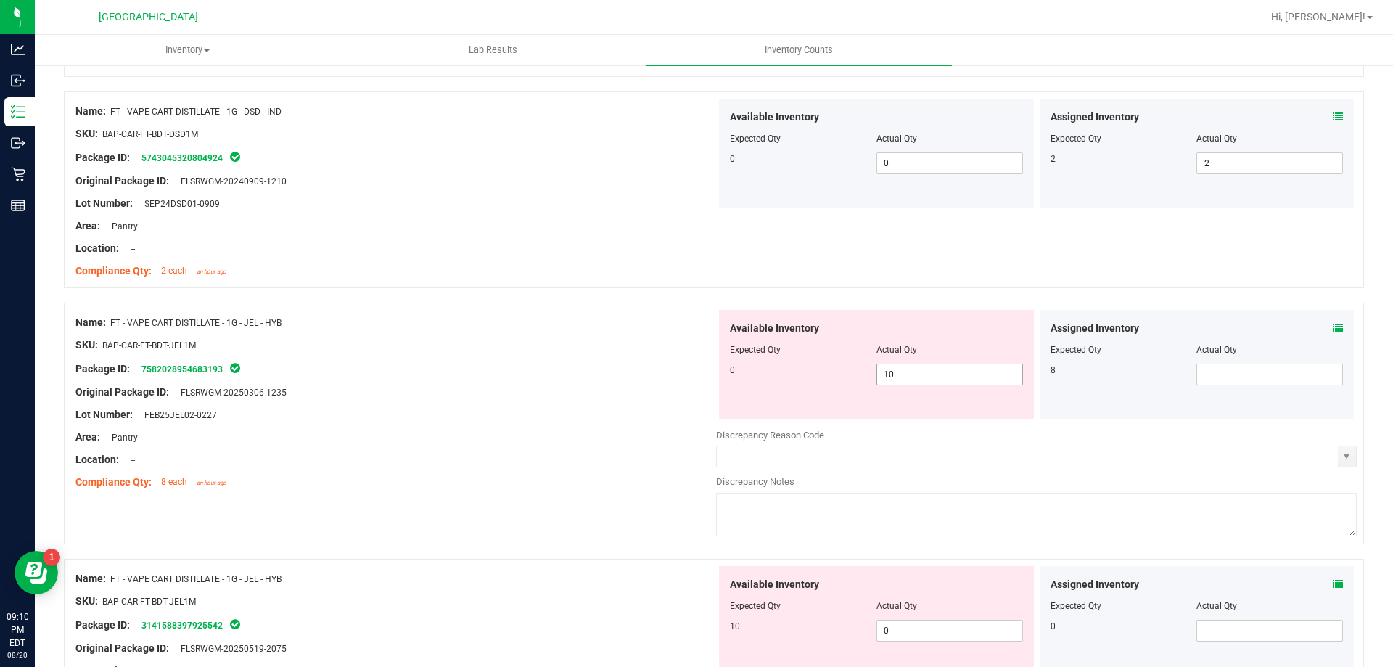
click at [906, 376] on span "10 10" at bounding box center [950, 375] width 147 height 22
type input "1"
type input "0"
click at [1291, 372] on span at bounding box center [1269, 375] width 147 height 22
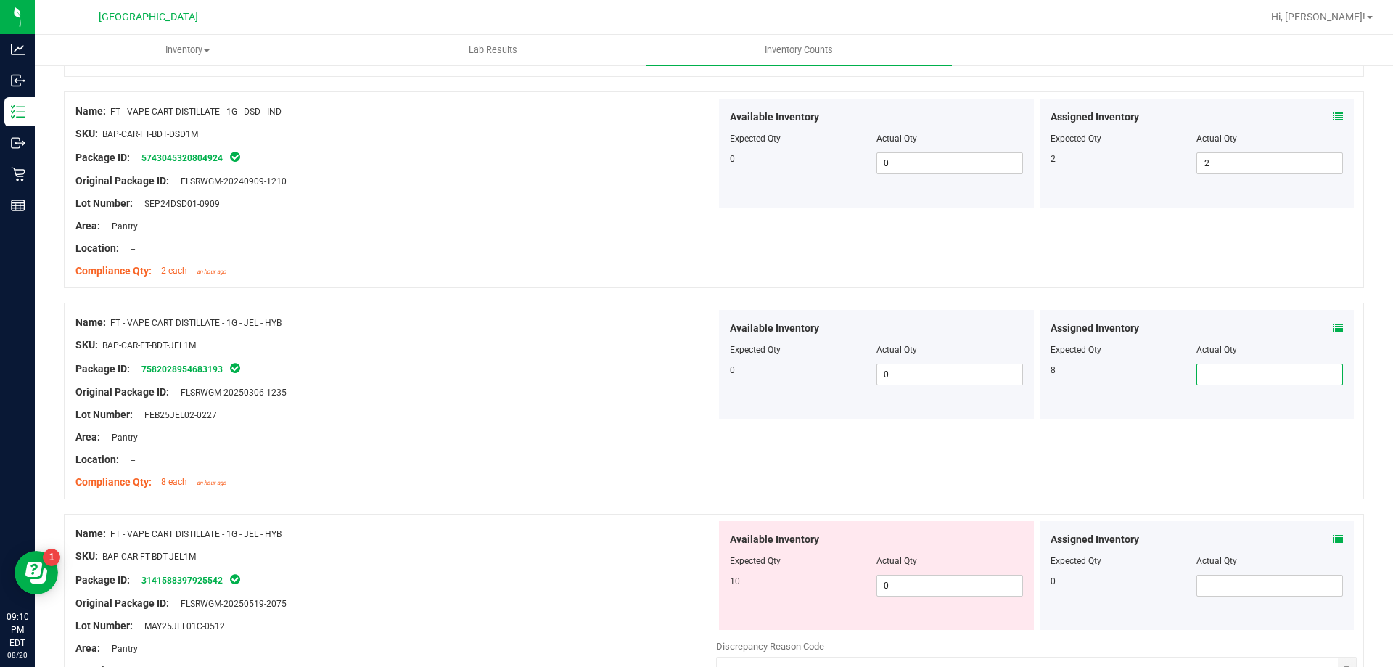
type input "8"
click at [598, 368] on div "Package ID: 7582028954683193" at bounding box center [395, 368] width 641 height 17
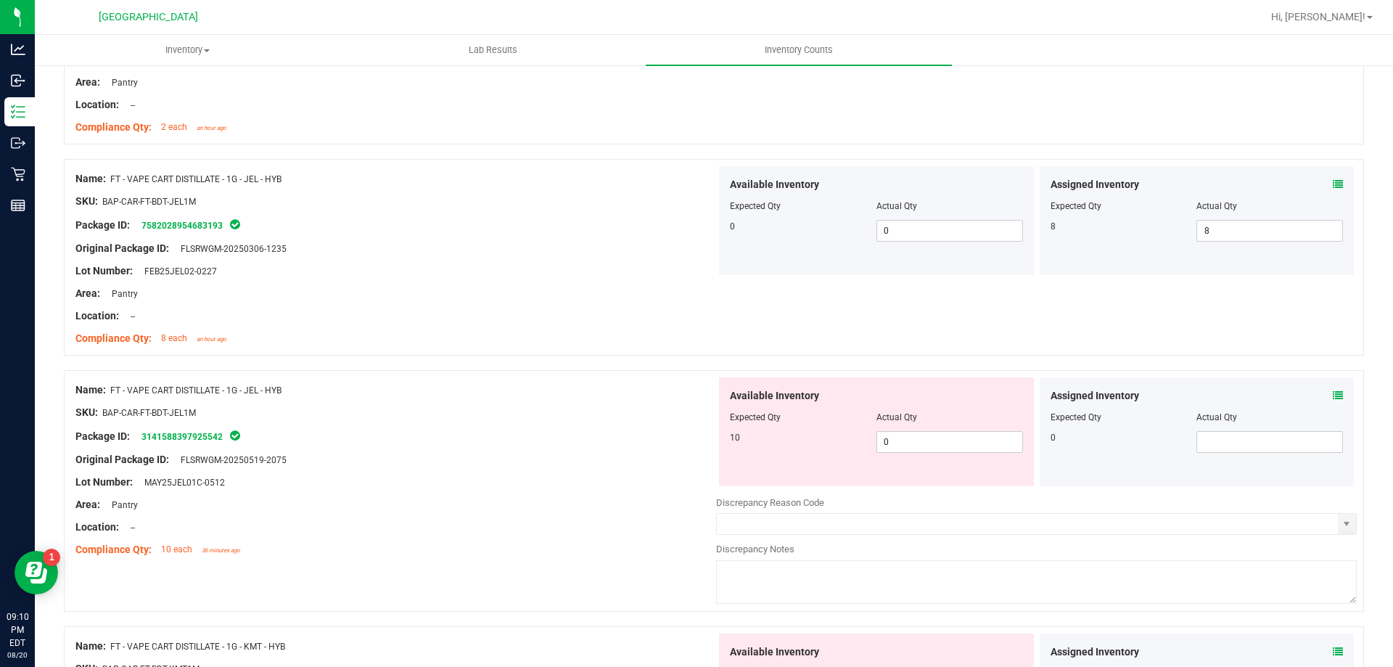
scroll to position [2612, 0]
click at [919, 443] on span "0 0" at bounding box center [950, 441] width 147 height 22
type input "10"
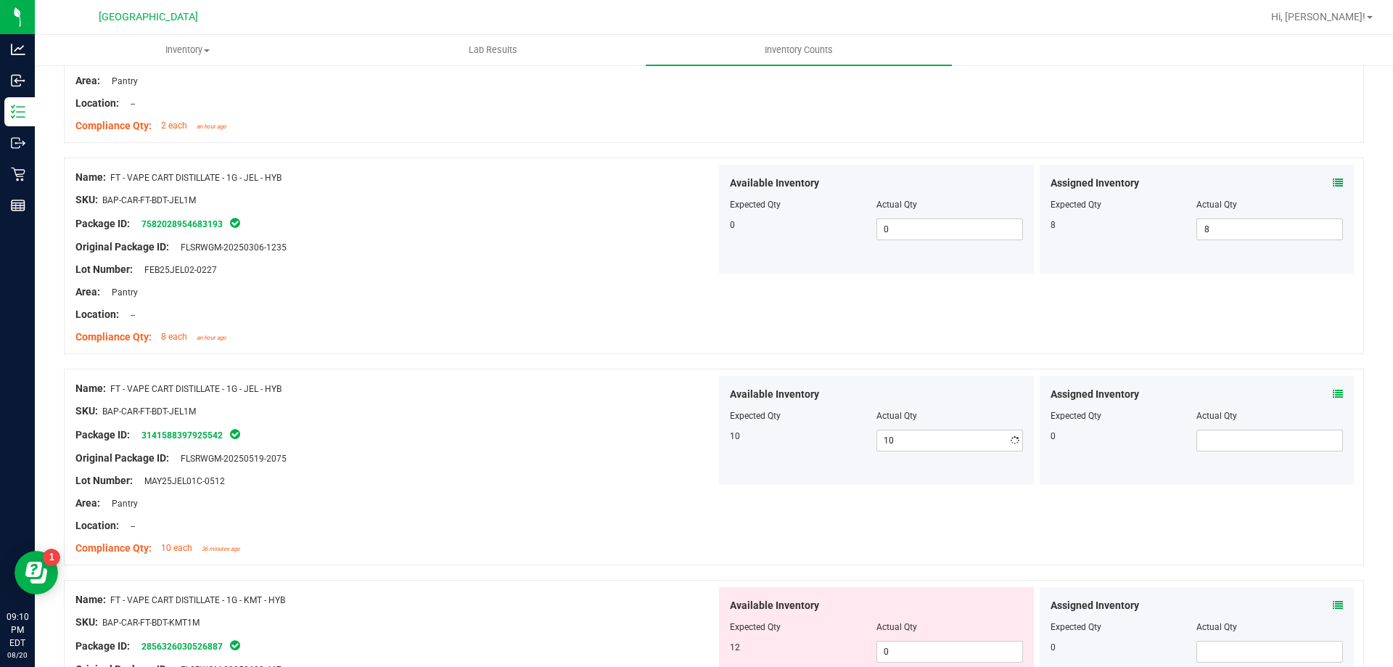
click at [614, 294] on div "Area: Pantry" at bounding box center [395, 291] width 641 height 15
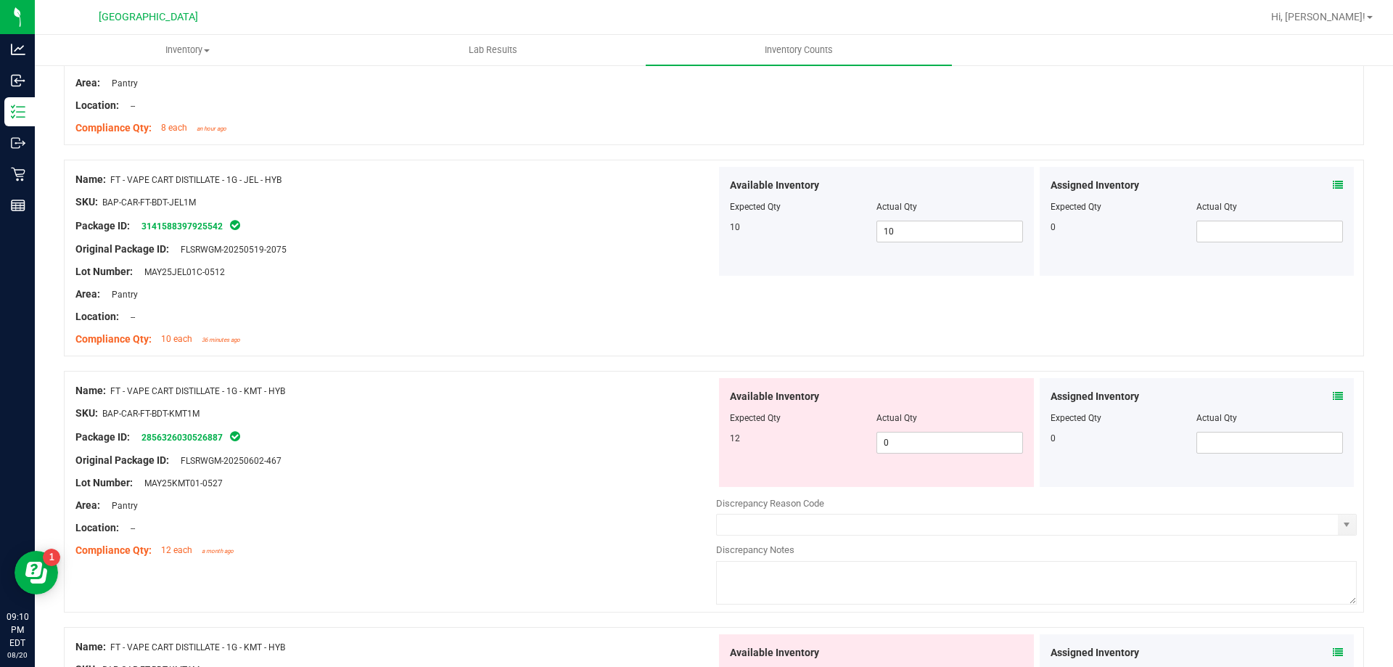
scroll to position [2830, 0]
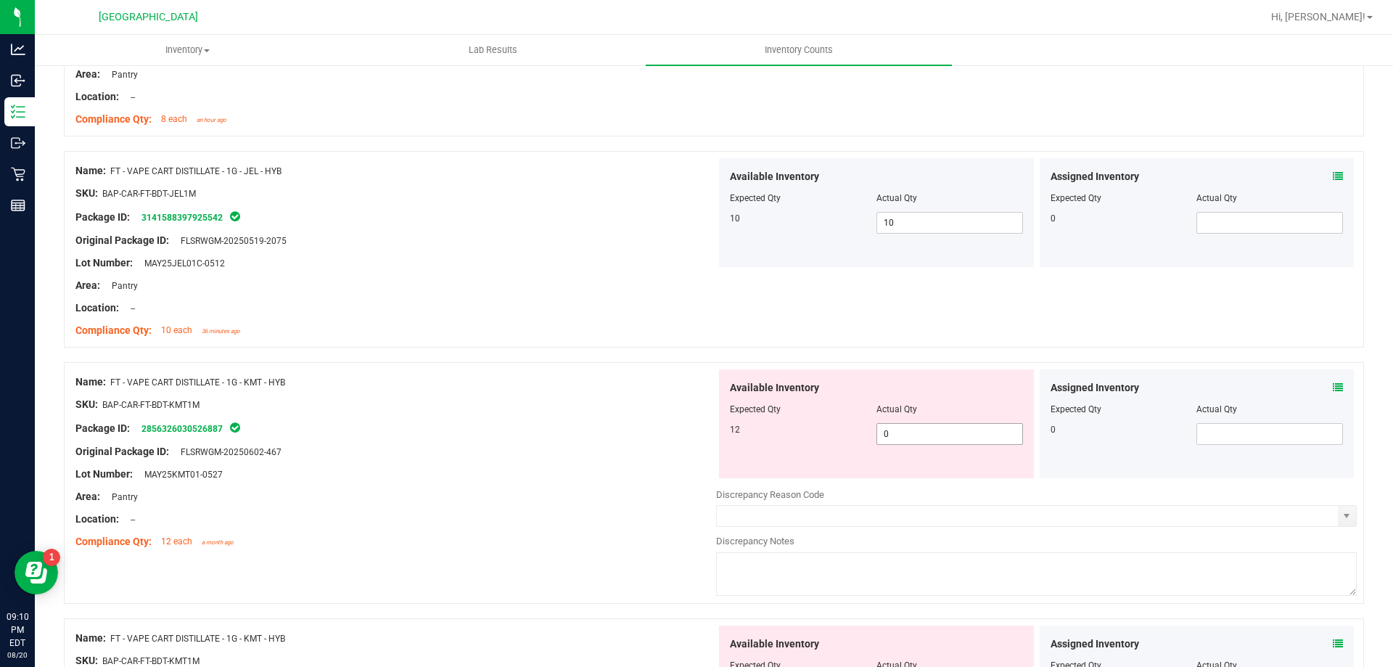
click at [922, 432] on span "0 0" at bounding box center [950, 434] width 147 height 22
type input "12"
click at [441, 461] on div at bounding box center [395, 462] width 641 height 7
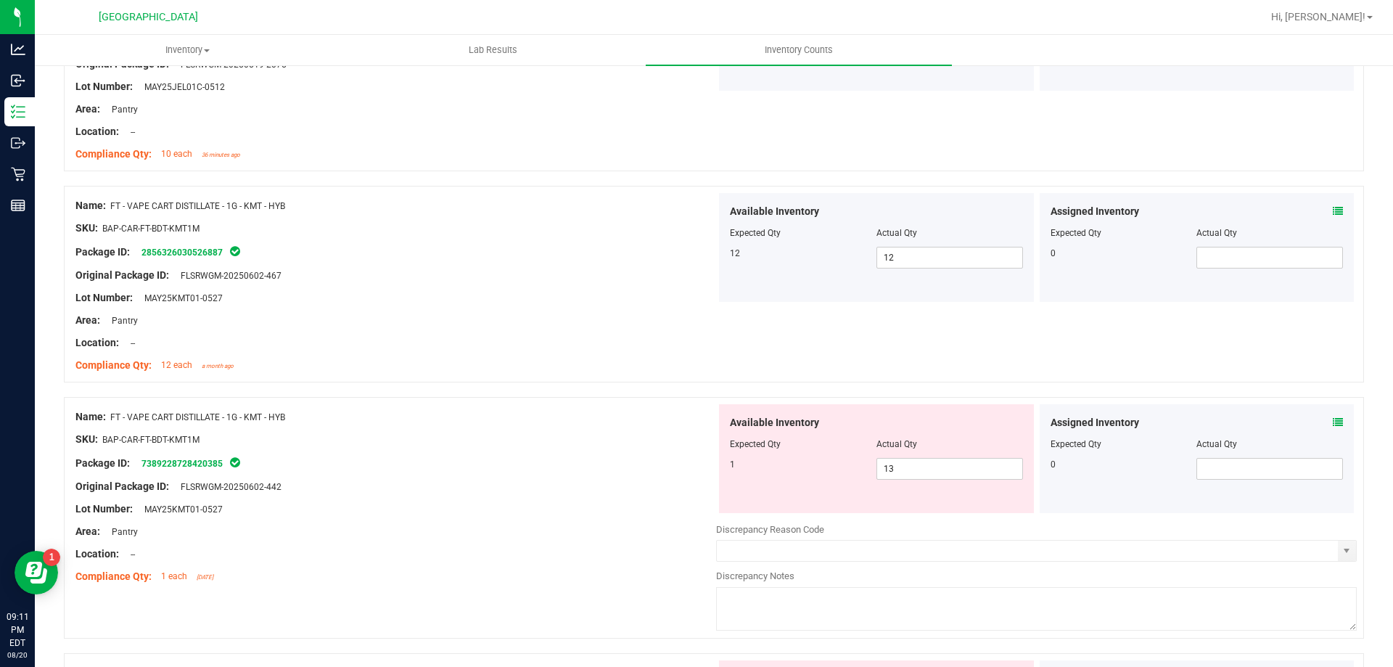
scroll to position [3047, 0]
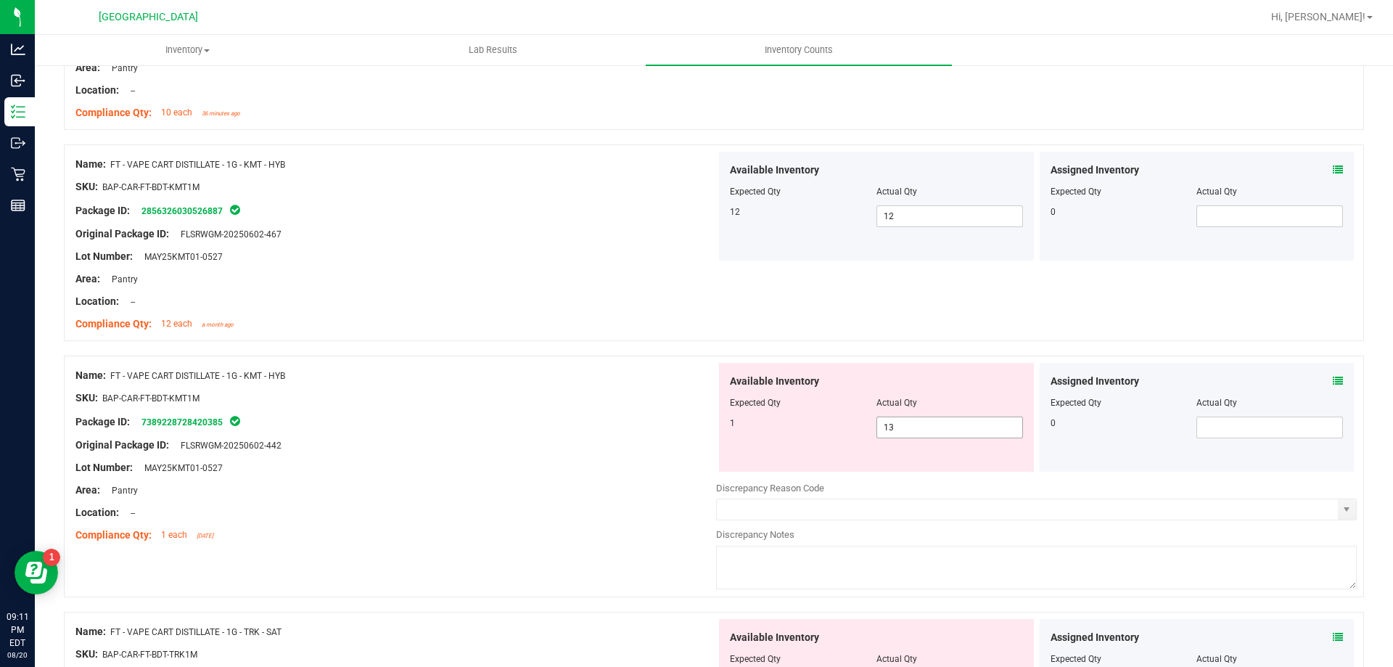
click at [929, 435] on span "13 13" at bounding box center [950, 427] width 147 height 22
type input "1"
click at [351, 403] on div "SKU: BAP-CAR-FT-BDT-KMT1M" at bounding box center [395, 397] width 641 height 15
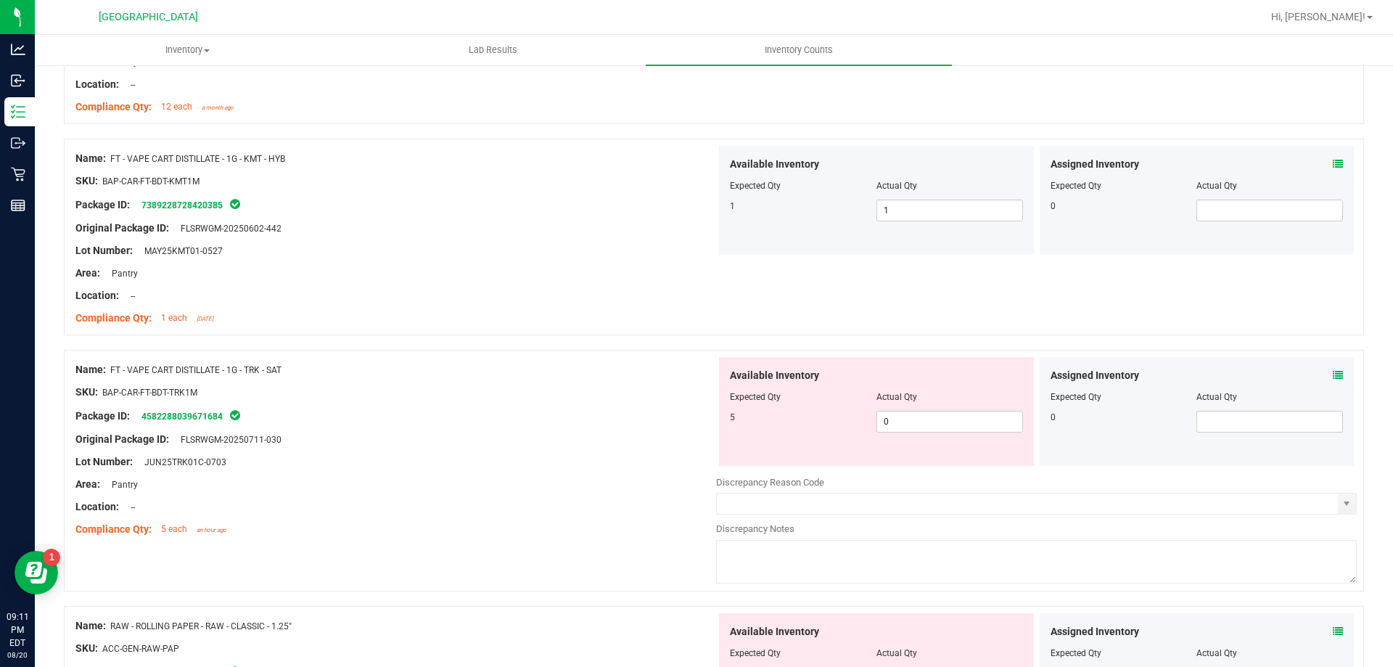
scroll to position [3265, 0]
click at [919, 427] on span "0 0" at bounding box center [950, 421] width 147 height 22
type input "5"
click at [530, 446] on div at bounding box center [395, 449] width 641 height 7
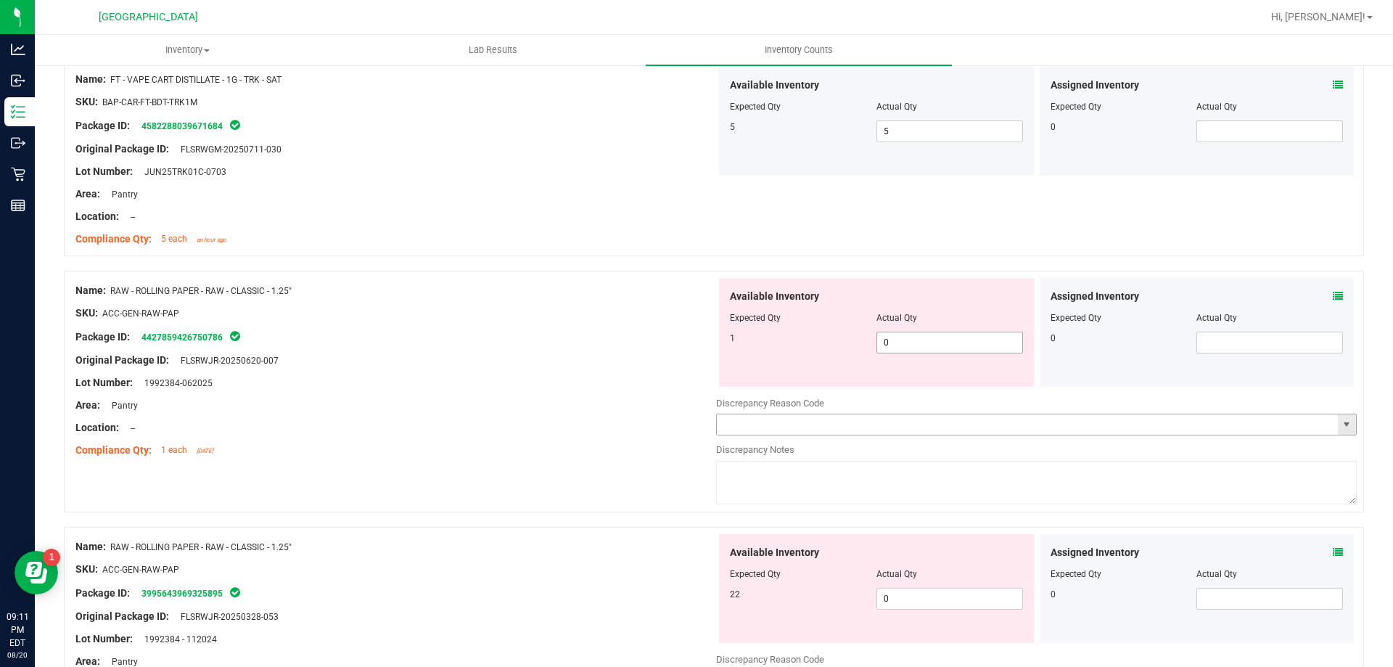
scroll to position [3555, 0]
click at [919, 329] on div at bounding box center [876, 327] width 293 height 7
click at [912, 337] on span "0 0" at bounding box center [950, 342] width 147 height 22
type input "01"
type input "1"
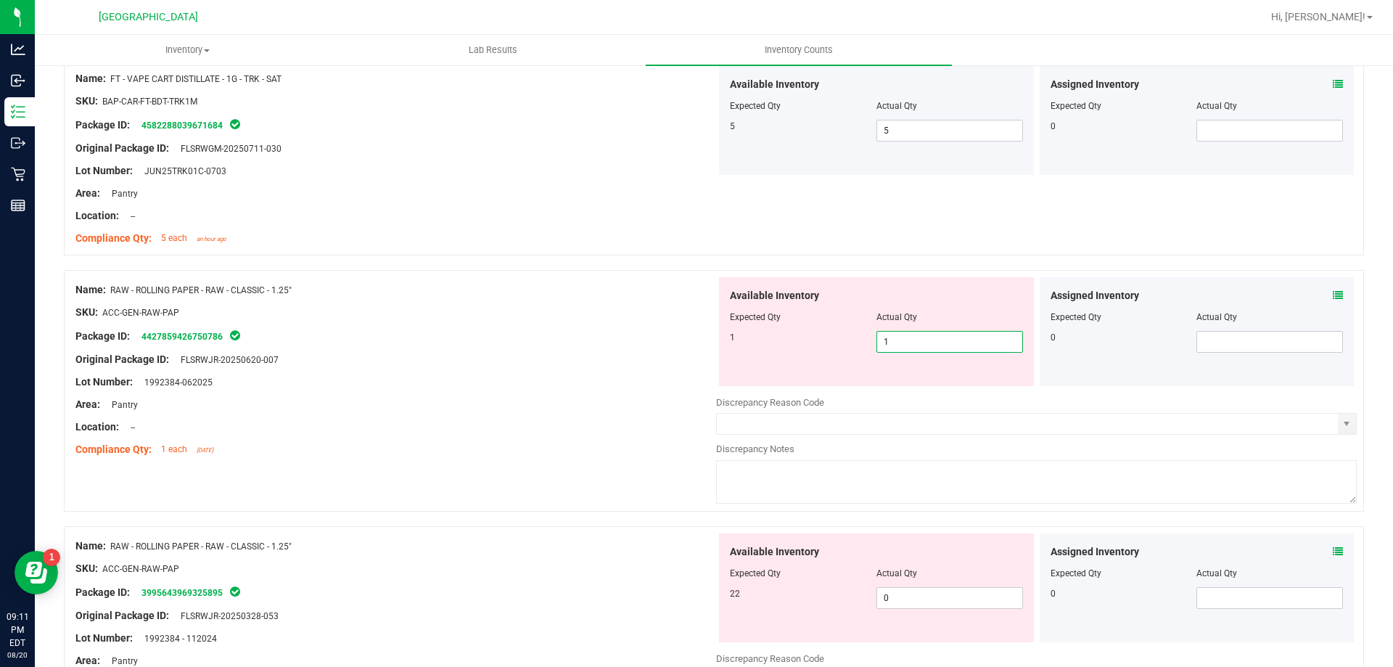
click at [460, 419] on div "Location: --" at bounding box center [395, 426] width 641 height 15
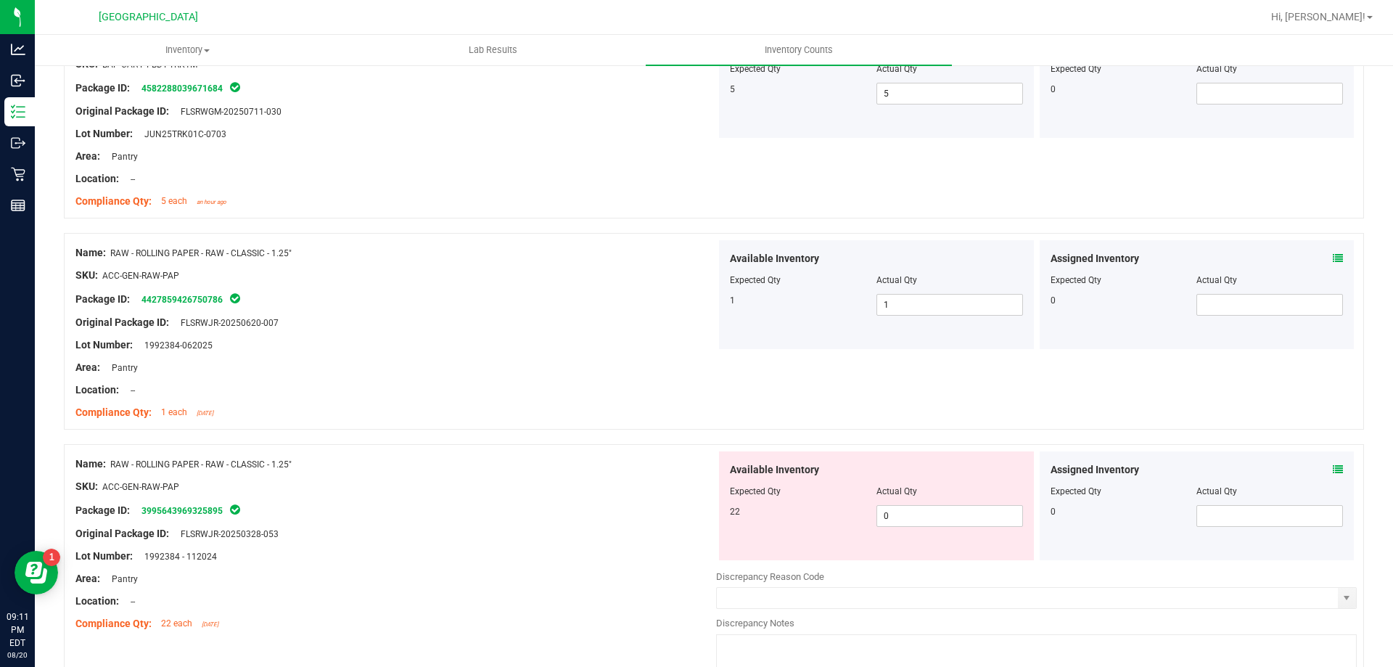
scroll to position [3628, 0]
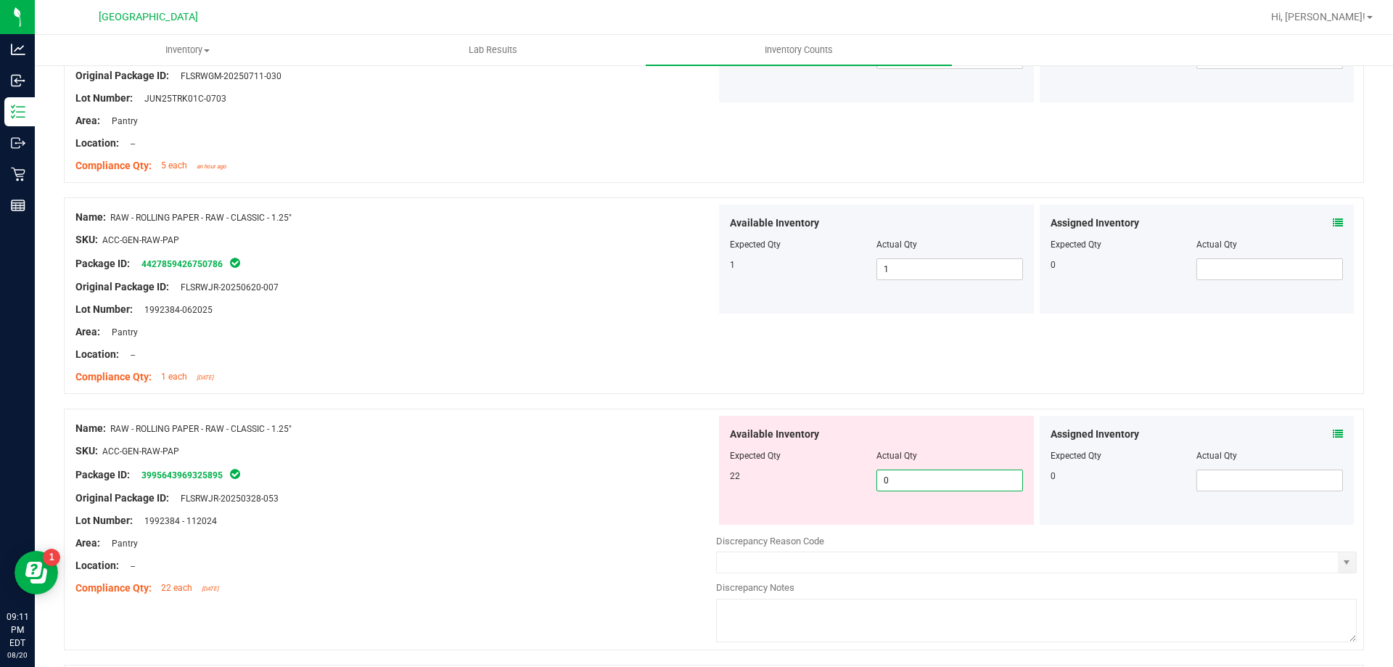
click at [899, 480] on span "0 0" at bounding box center [950, 480] width 147 height 22
type input "022"
type input "22"
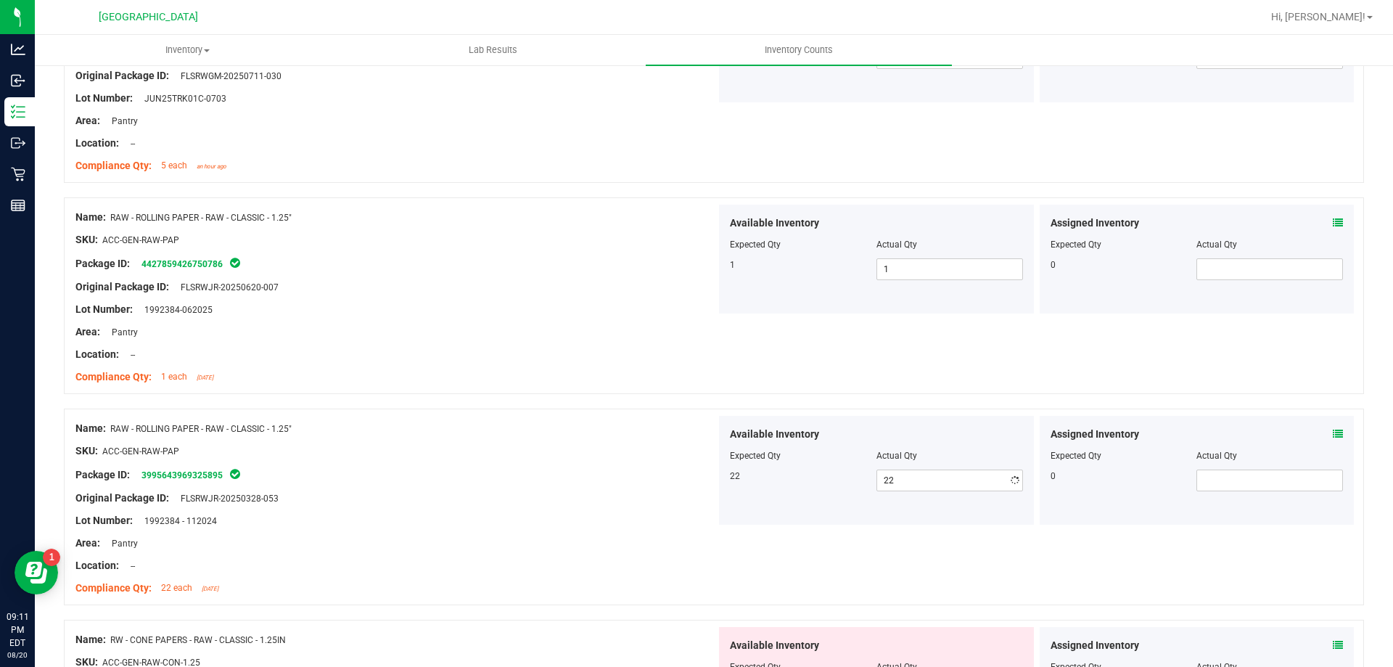
click at [557, 488] on div at bounding box center [395, 486] width 641 height 7
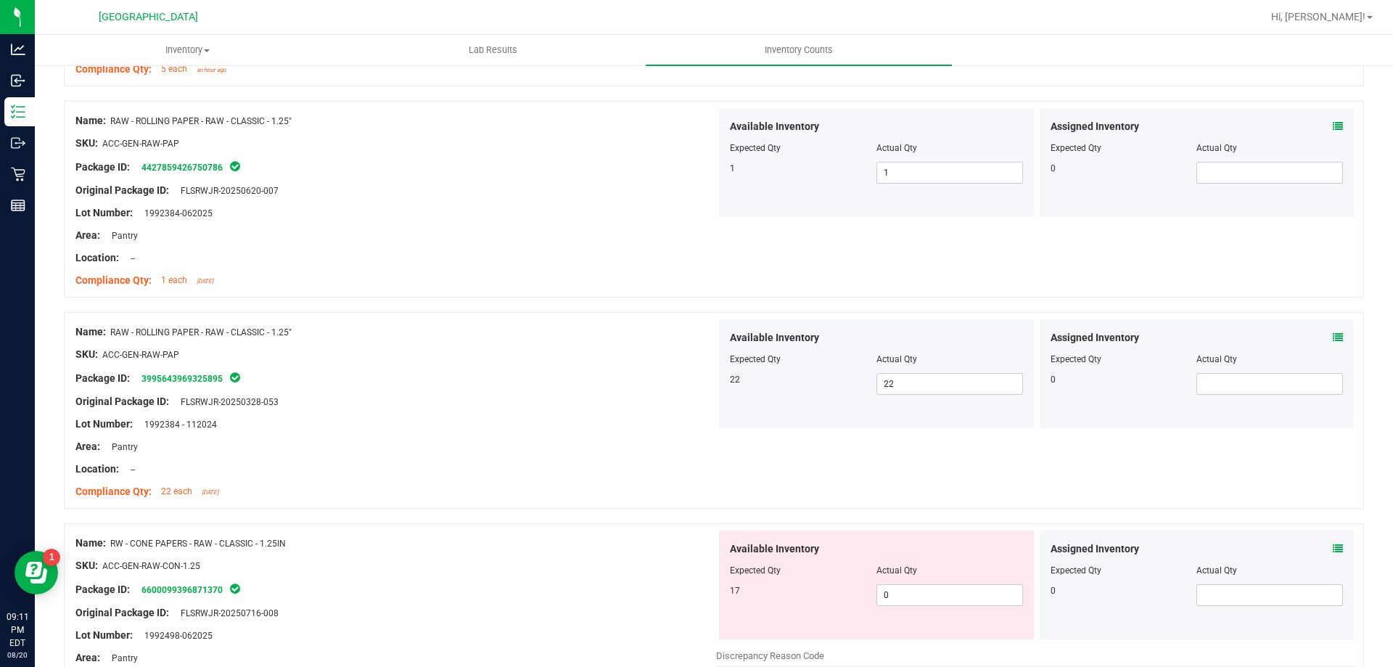
scroll to position [3846, 0]
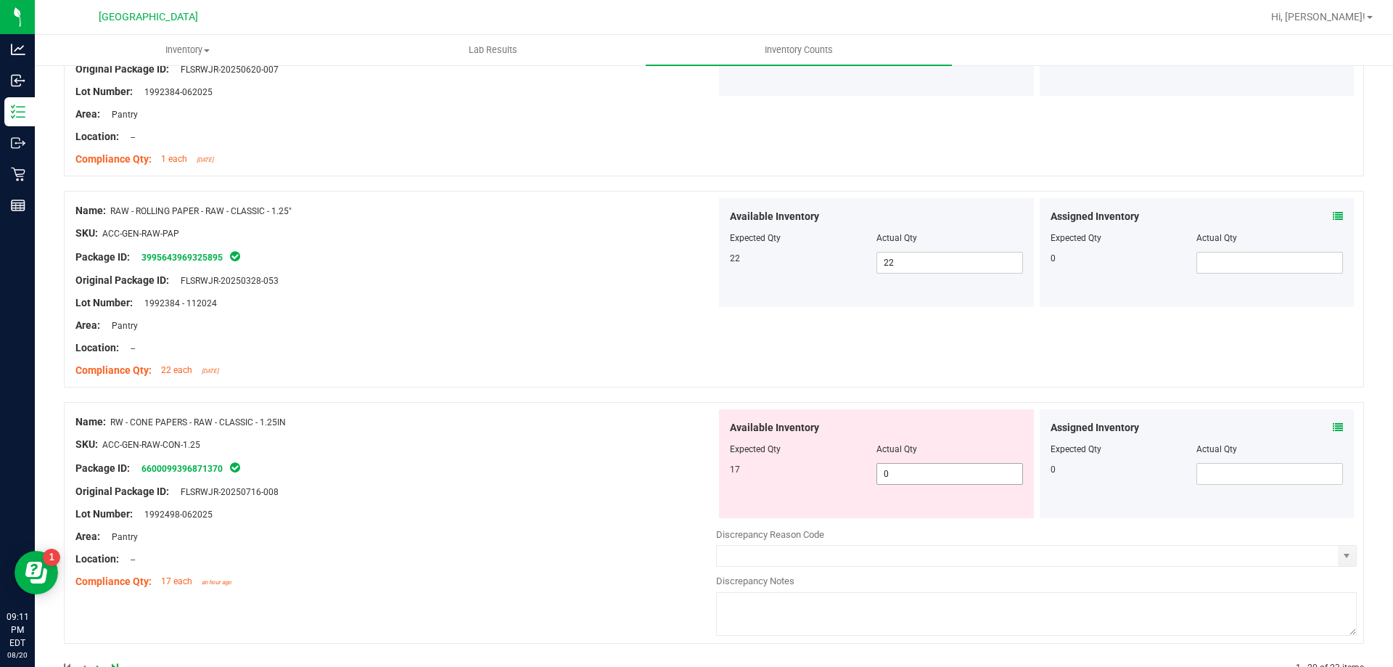
click at [948, 474] on span "0 0" at bounding box center [950, 474] width 147 height 22
type input "017"
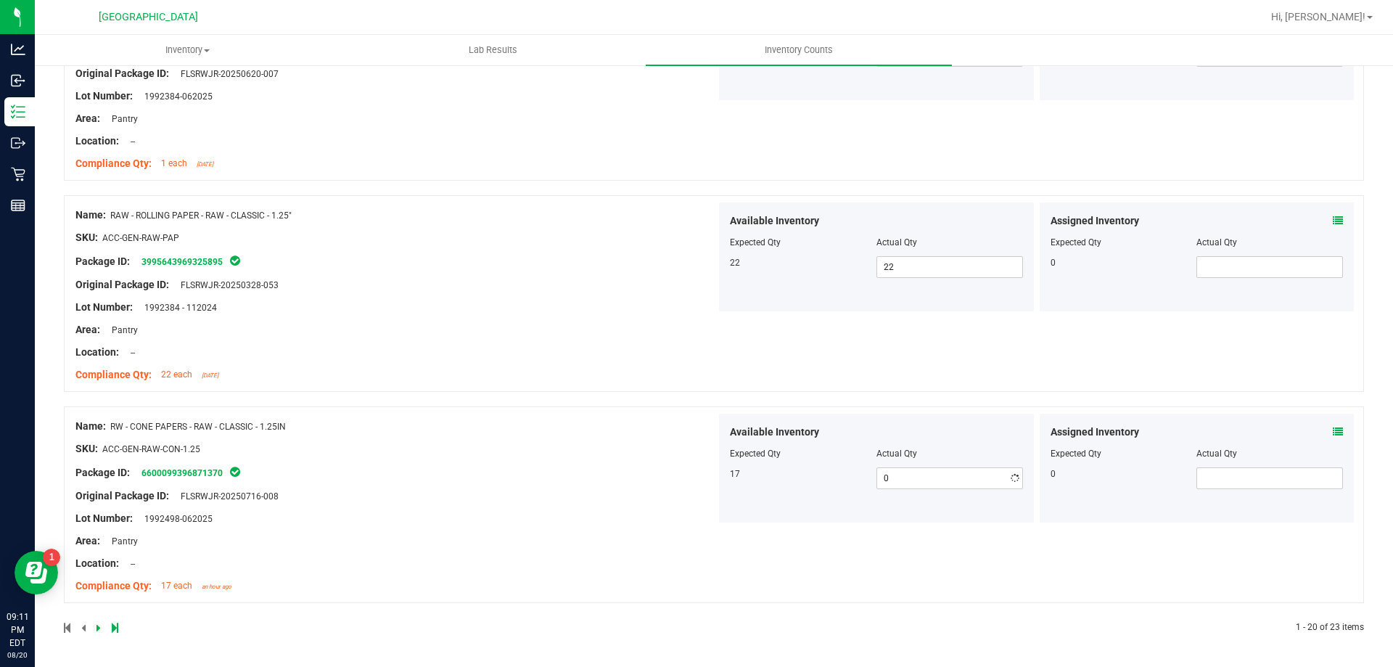
type input "17"
click at [445, 421] on div "Name: RW - CONE PAPERS - RAW - CLASSIC - 1.25IN" at bounding box center [395, 426] width 641 height 15
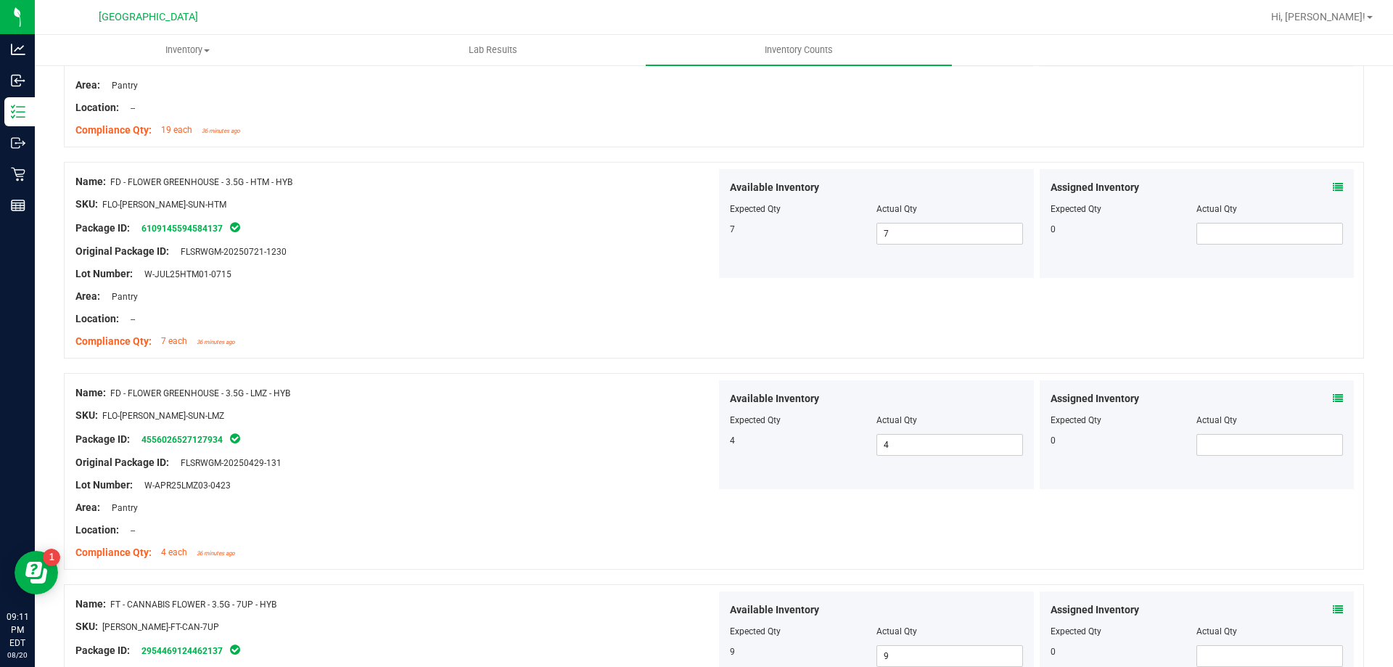
scroll to position [0, 0]
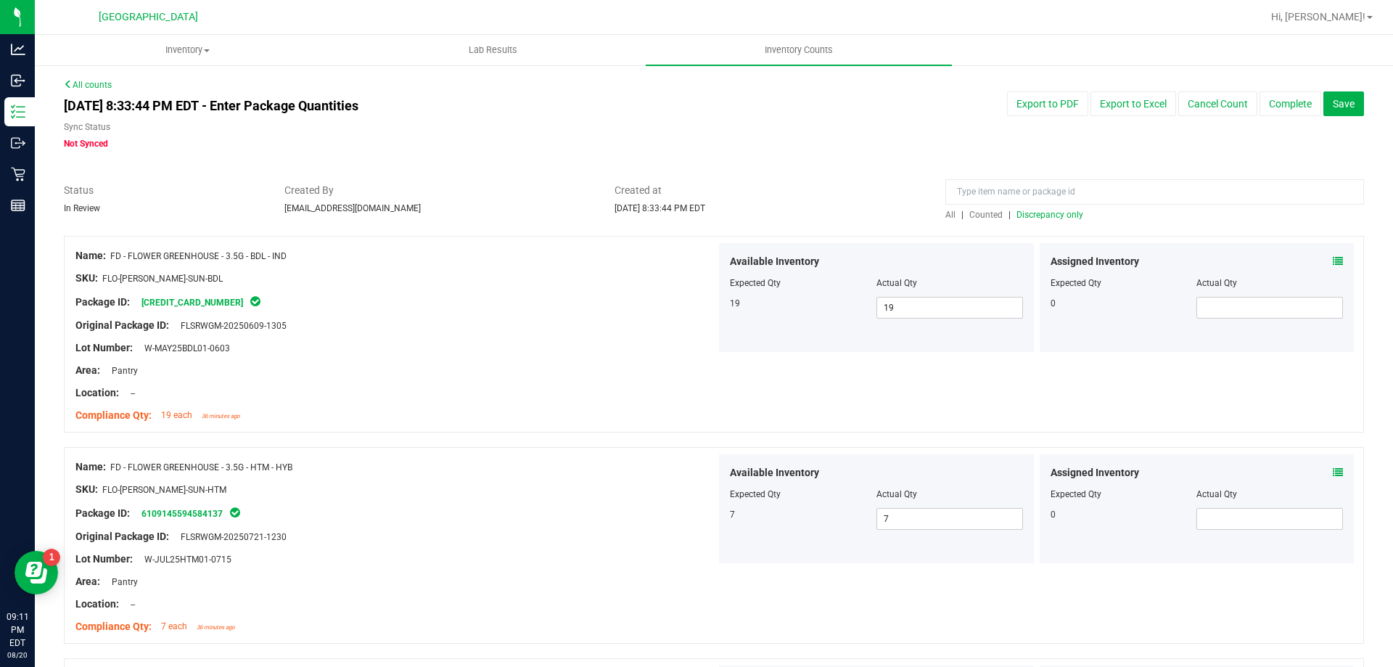
click at [975, 211] on span "Counted" at bounding box center [985, 215] width 33 height 10
click at [1046, 211] on span "Discrepancy only" at bounding box center [1050, 215] width 67 height 10
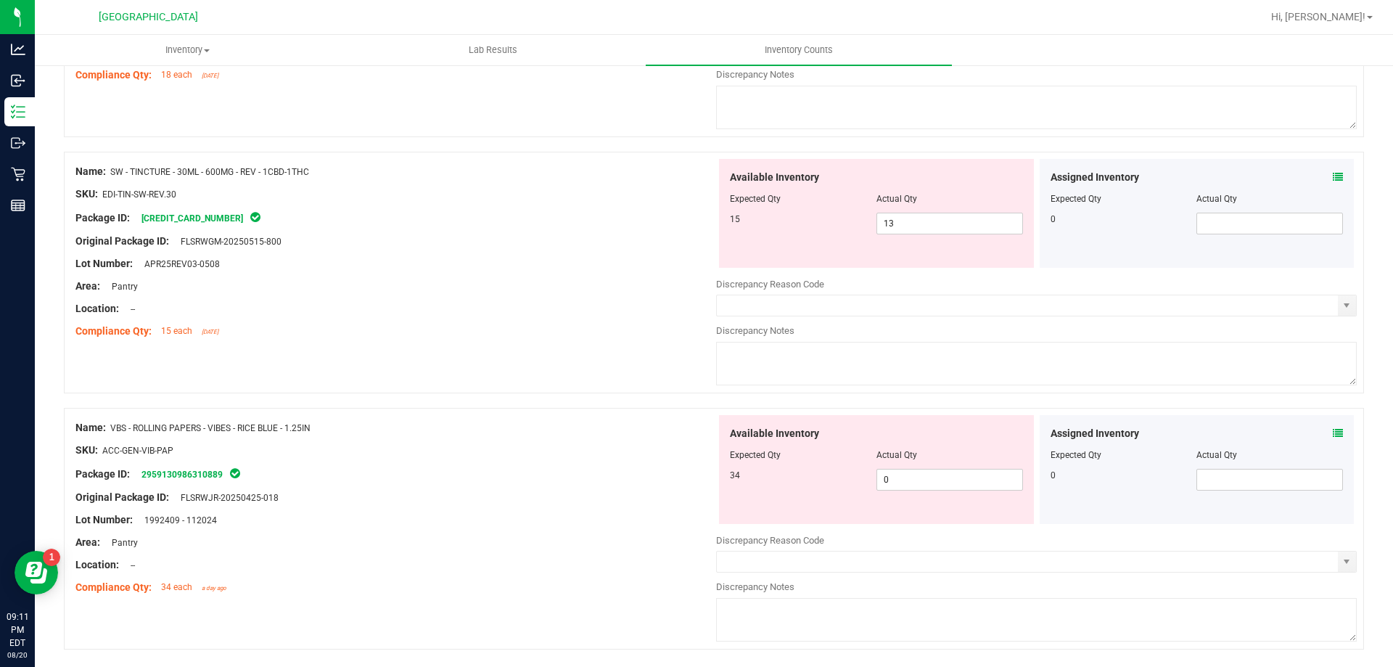
scroll to position [387, 0]
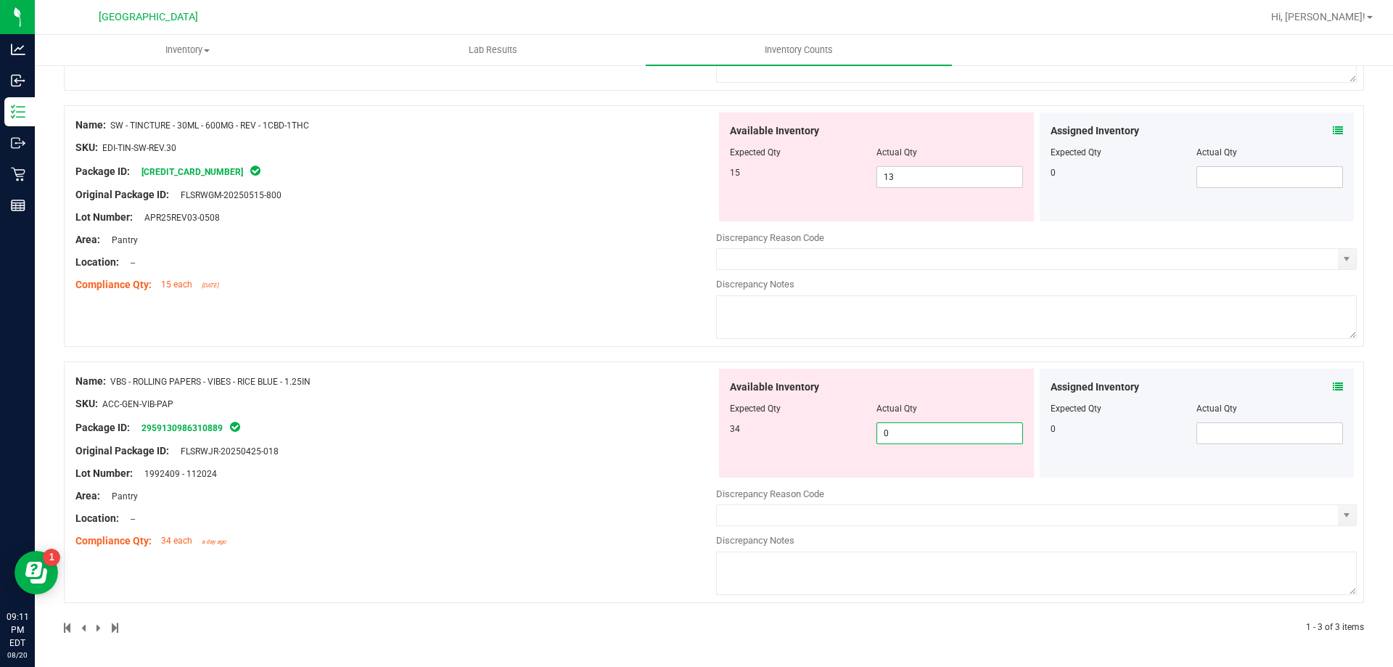
click at [890, 429] on span "0 0" at bounding box center [950, 433] width 147 height 22
type input "034"
type input "34"
click at [535, 292] on div "Name: SW - TINCTURE - 30ML - 600MG - REV - 1CBD-1THC SKU: EDI-TIN-SW-REV.30 Pac…" at bounding box center [395, 204] width 641 height 185
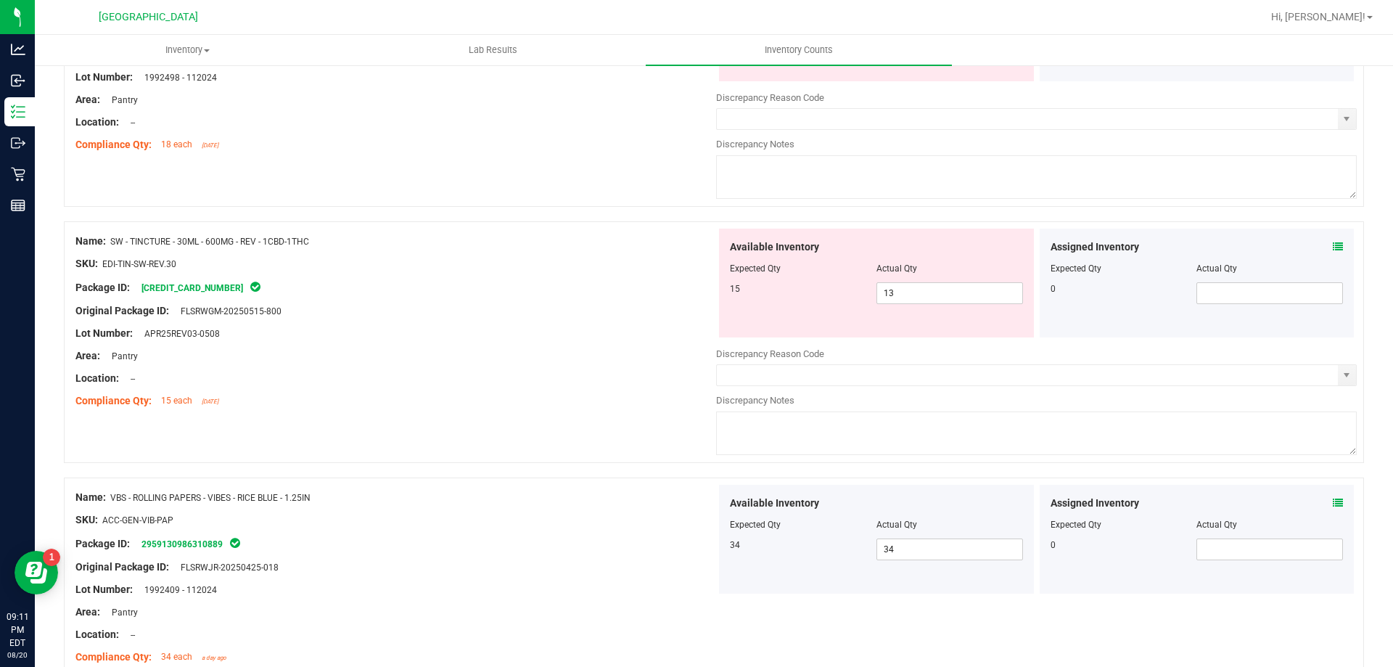
scroll to position [197, 0]
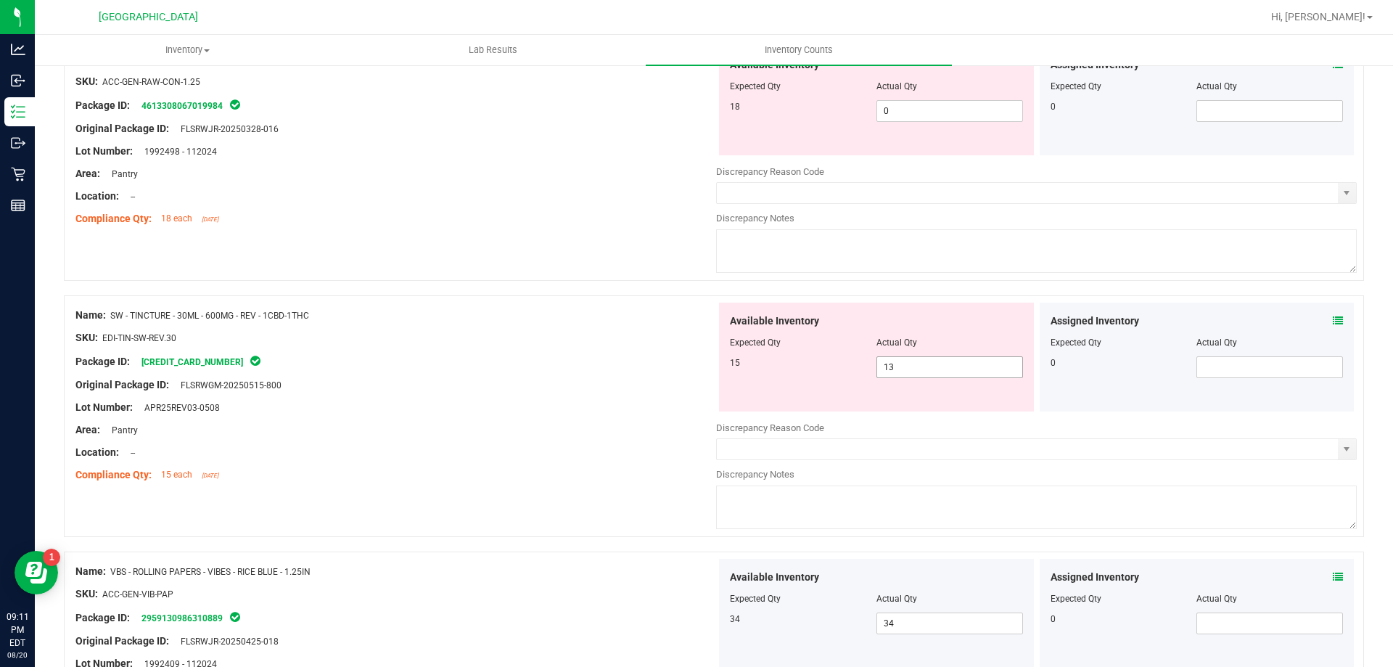
click at [927, 369] on span "13 13" at bounding box center [950, 367] width 147 height 22
type input "1"
type input "15"
click at [604, 318] on div "Name: SW - TINCTURE - 30ML - 600MG - REV - 1CBD-1THC" at bounding box center [395, 315] width 641 height 15
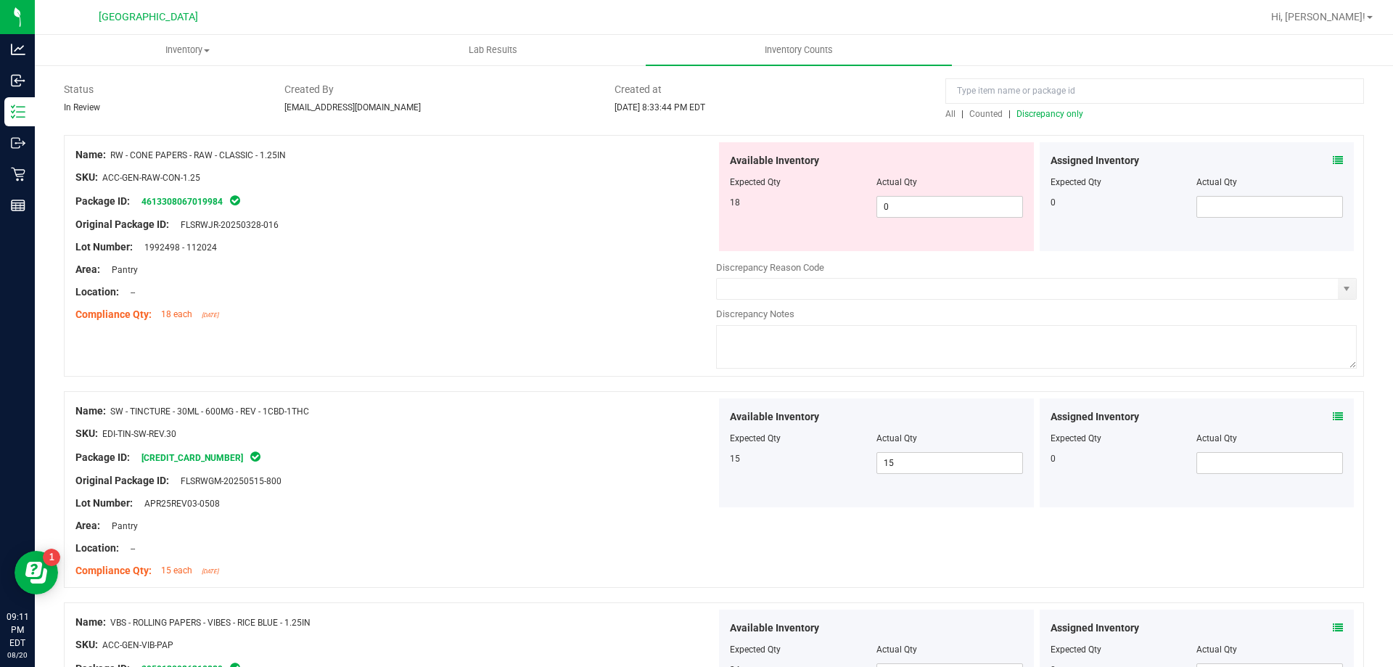
scroll to position [0, 0]
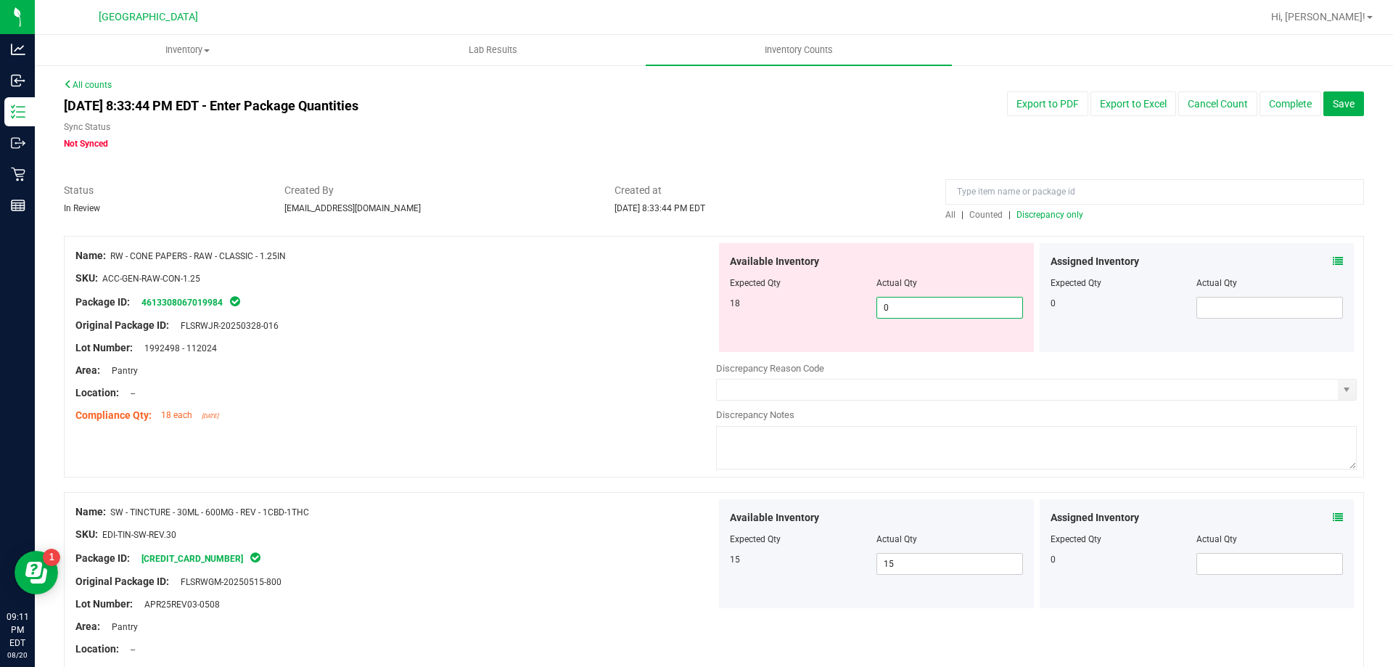
click at [908, 309] on span "0 0" at bounding box center [950, 308] width 147 height 22
type input "018"
type input "18"
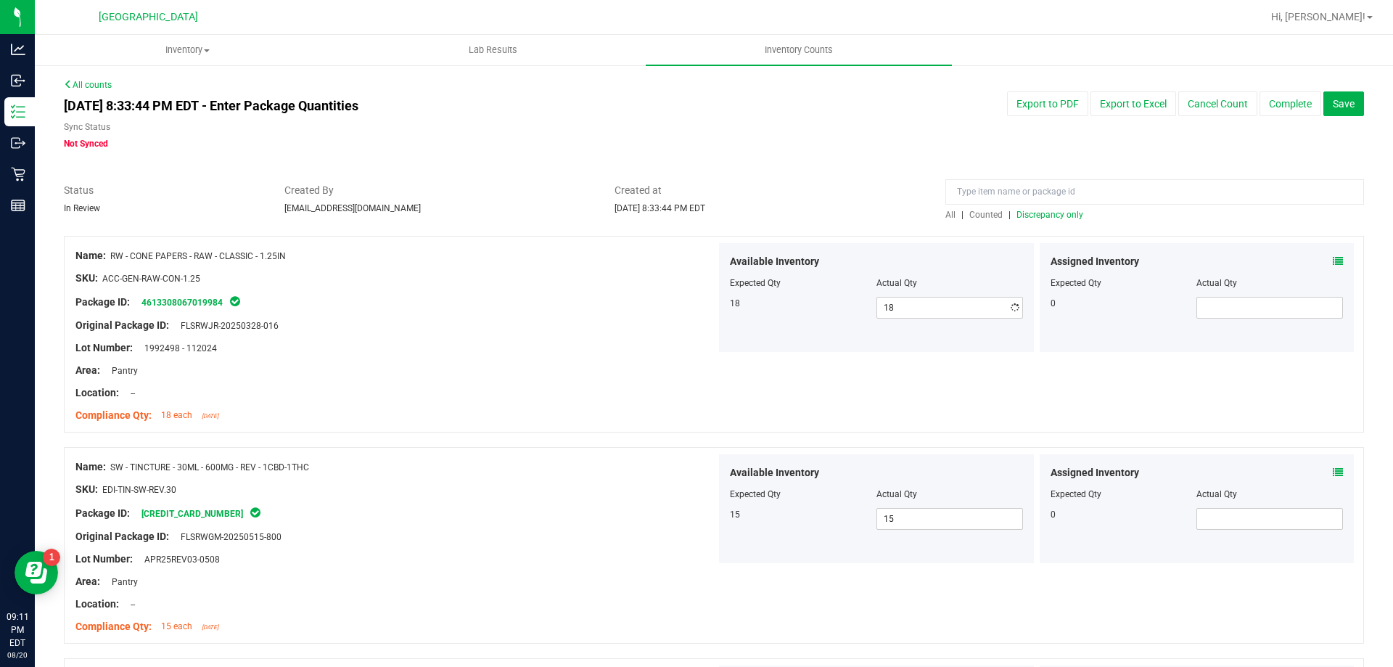
click at [575, 319] on div "Original Package ID: FLSRWJR-20250328-016" at bounding box center [395, 325] width 641 height 15
click at [981, 210] on span "Counted" at bounding box center [985, 215] width 33 height 10
click at [1039, 216] on span "Discrepancy only" at bounding box center [1050, 215] width 67 height 10
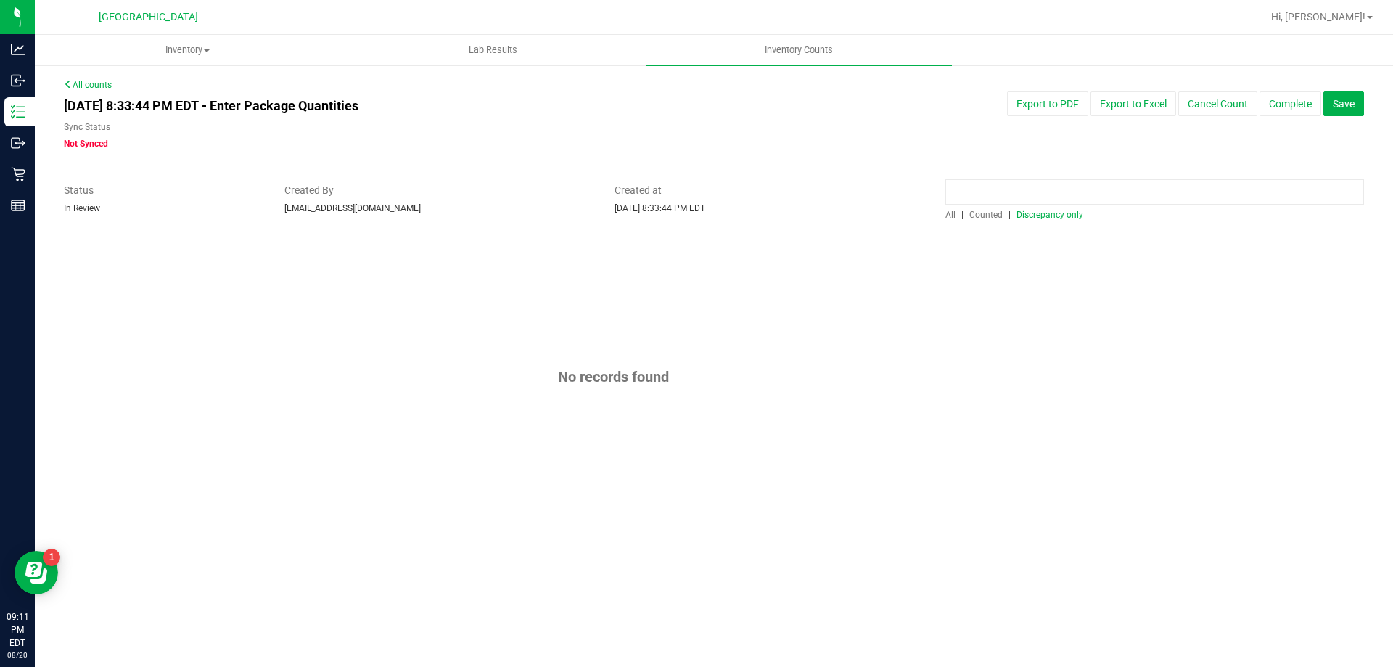
click at [1028, 183] on input at bounding box center [1154, 191] width 419 height 25
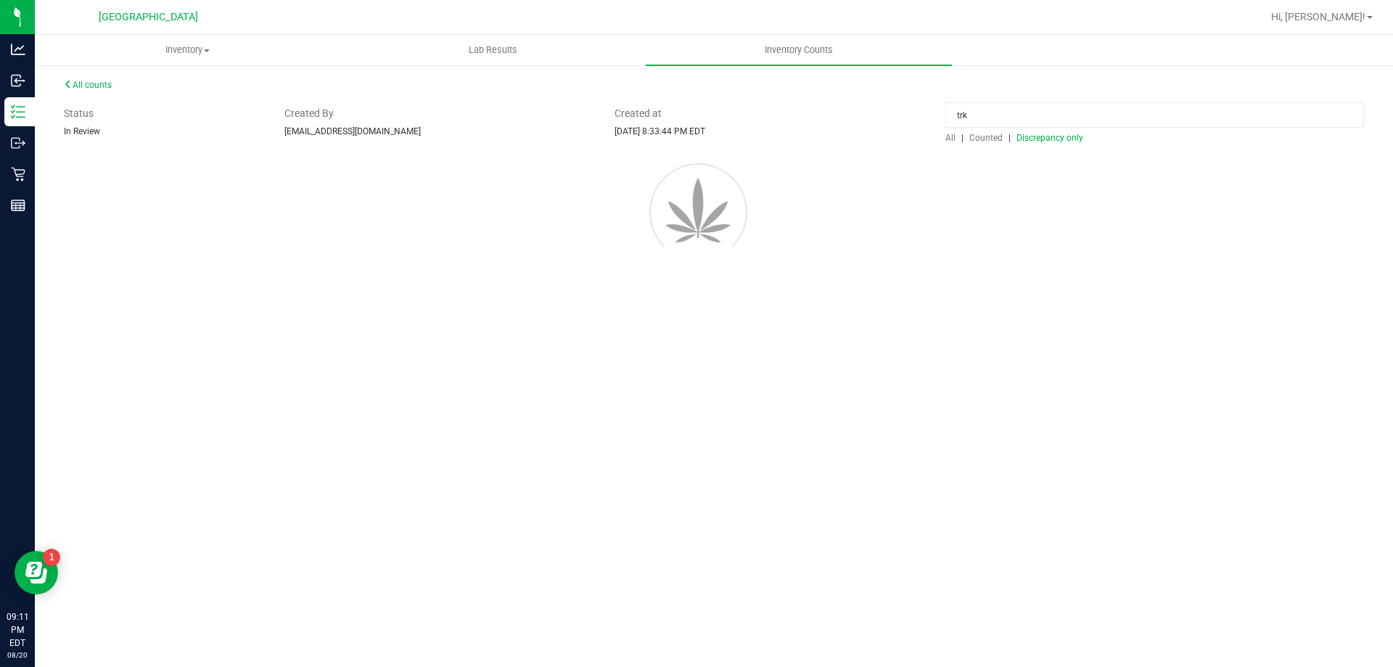
type input "trk"
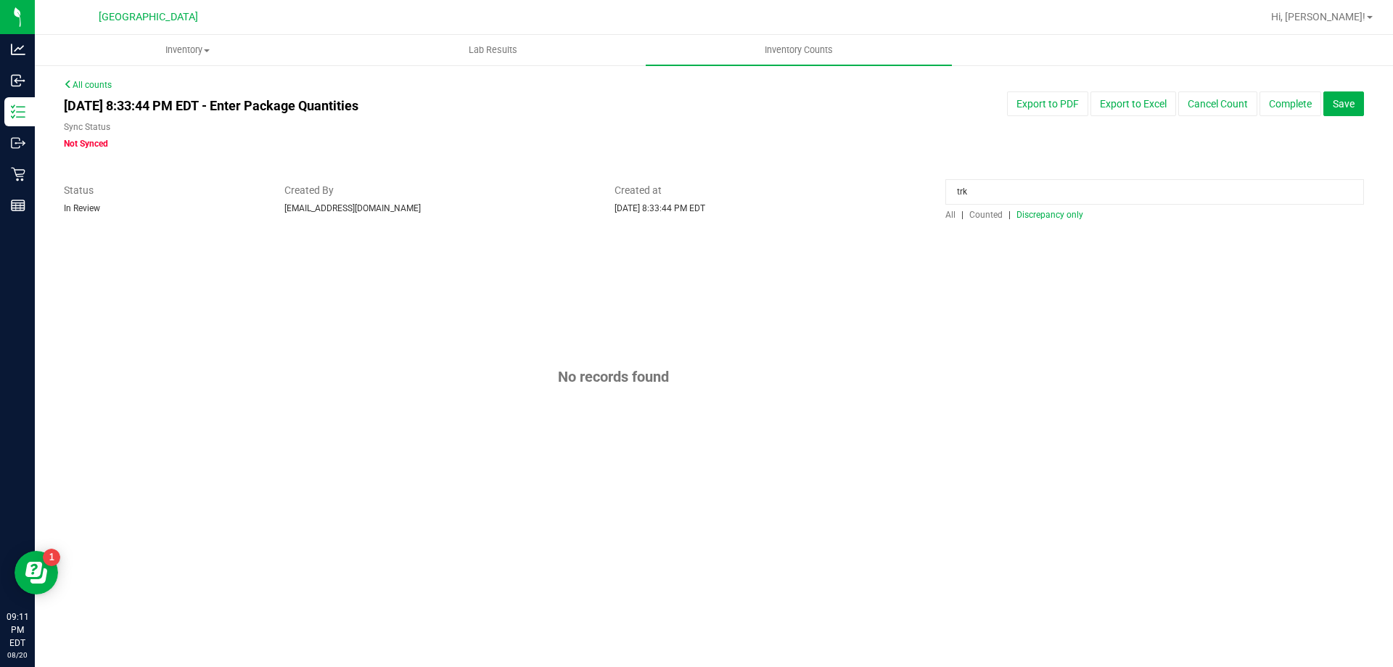
click at [951, 210] on span "All" at bounding box center [950, 215] width 10 height 10
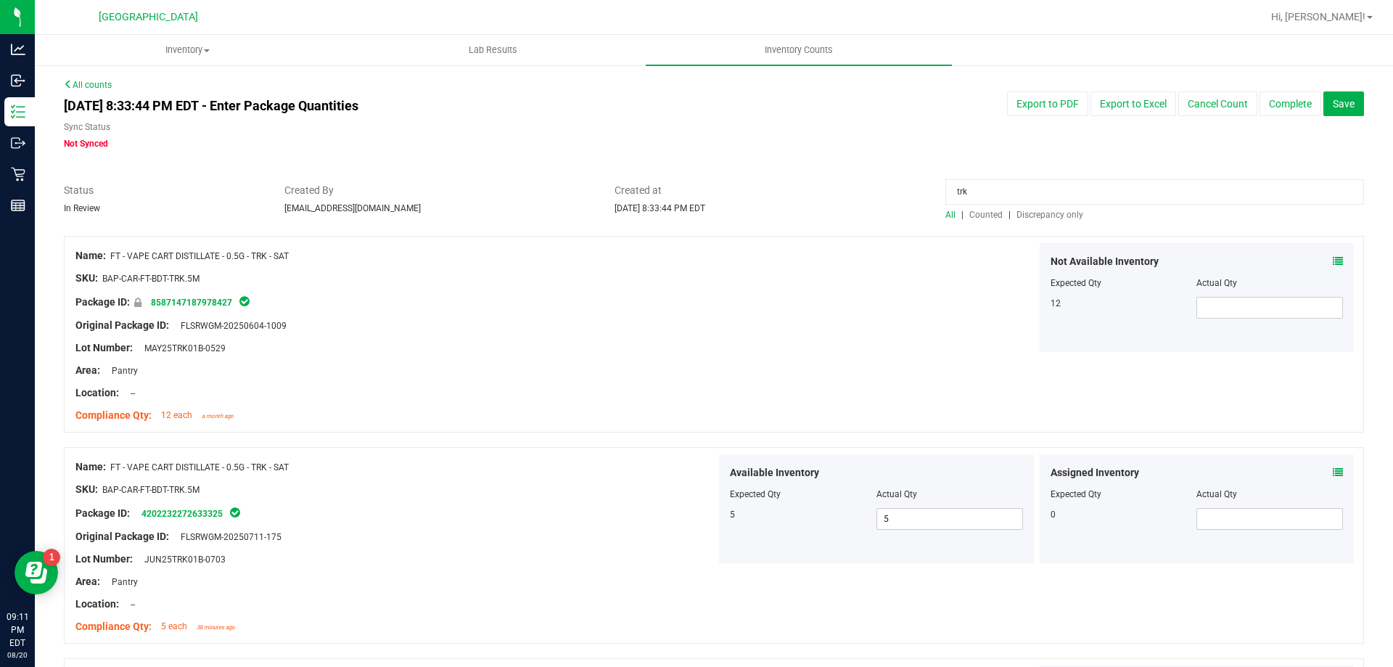
click at [980, 218] on span "Counted" at bounding box center [985, 215] width 33 height 10
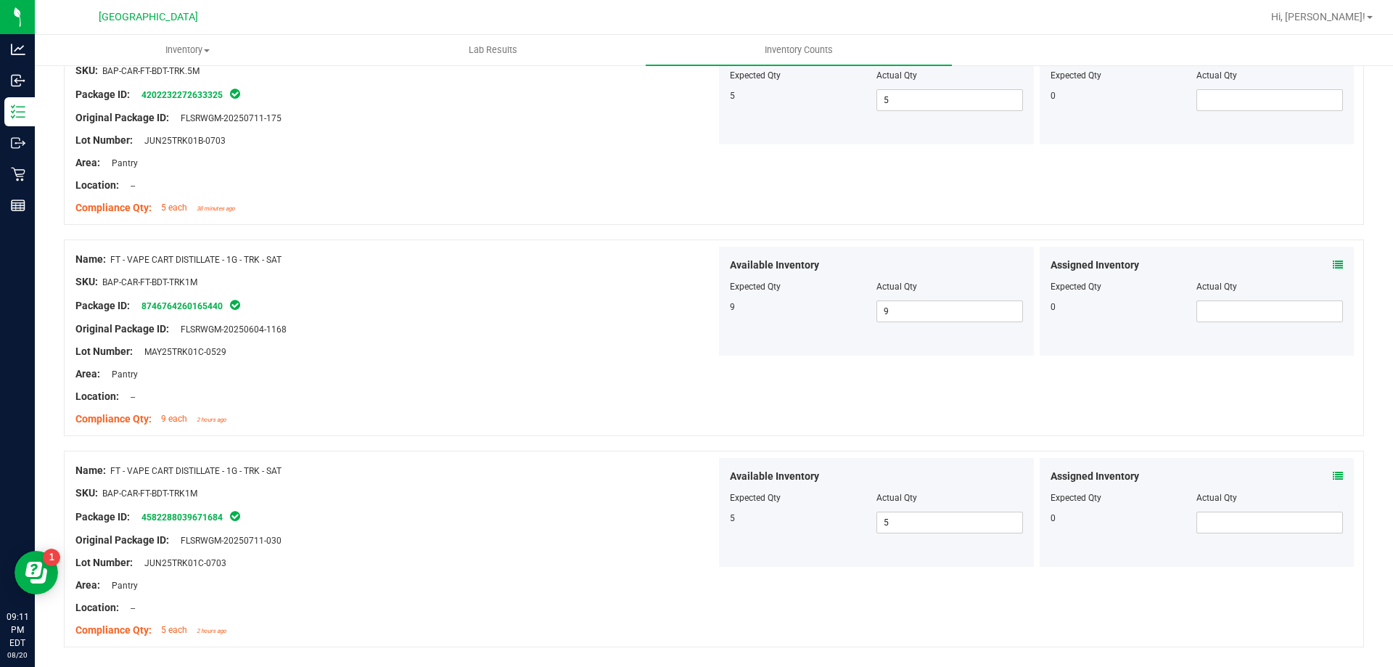
scroll to position [218, 0]
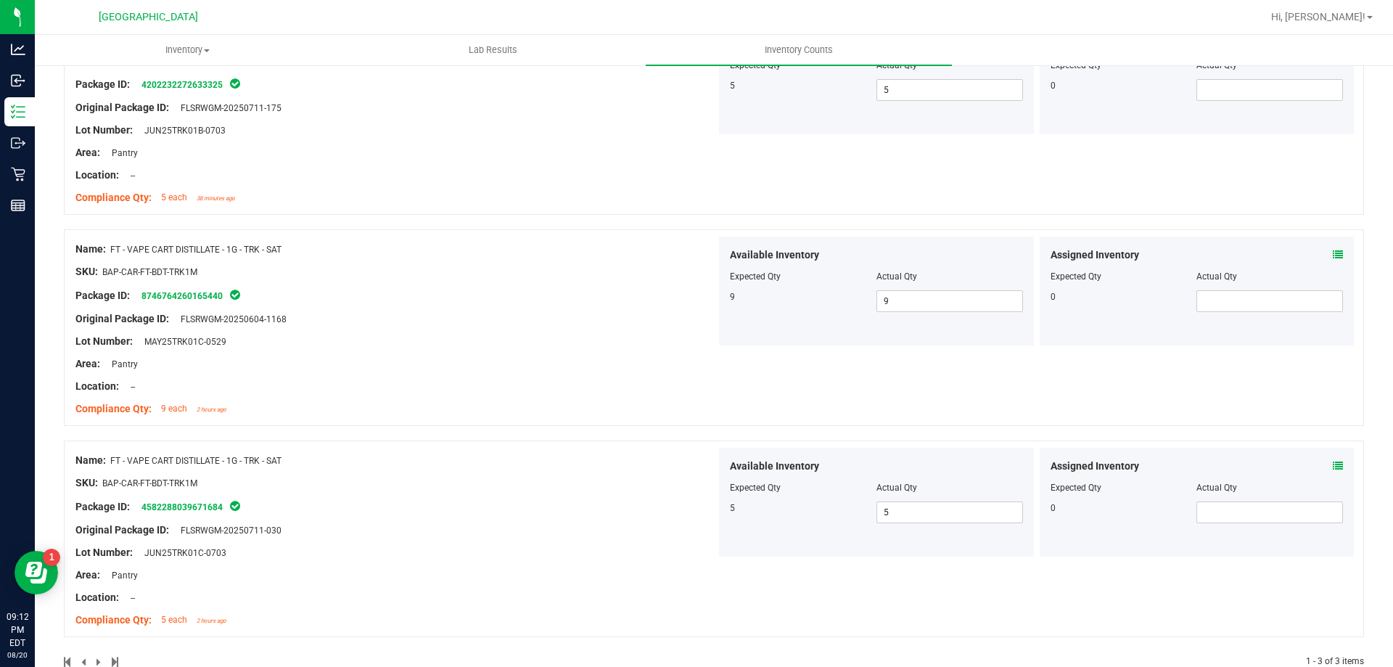
click at [662, 381] on div "Location: --" at bounding box center [395, 386] width 641 height 15
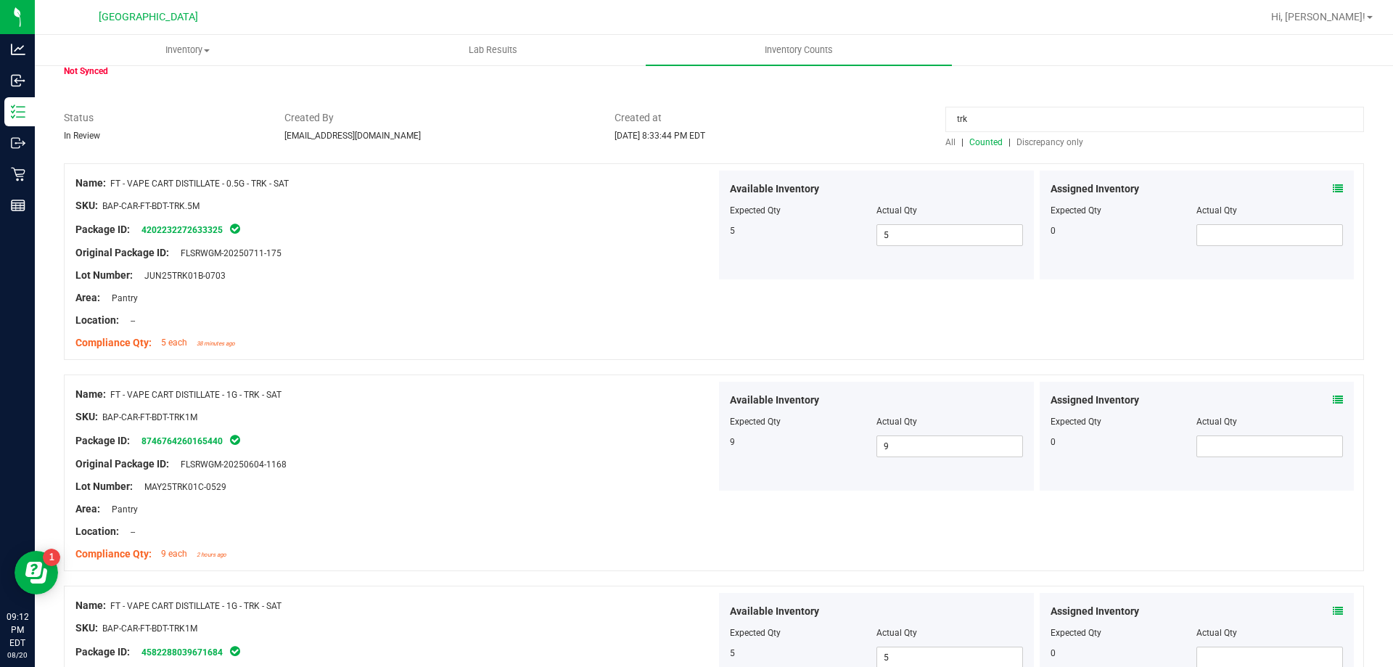
scroll to position [0, 0]
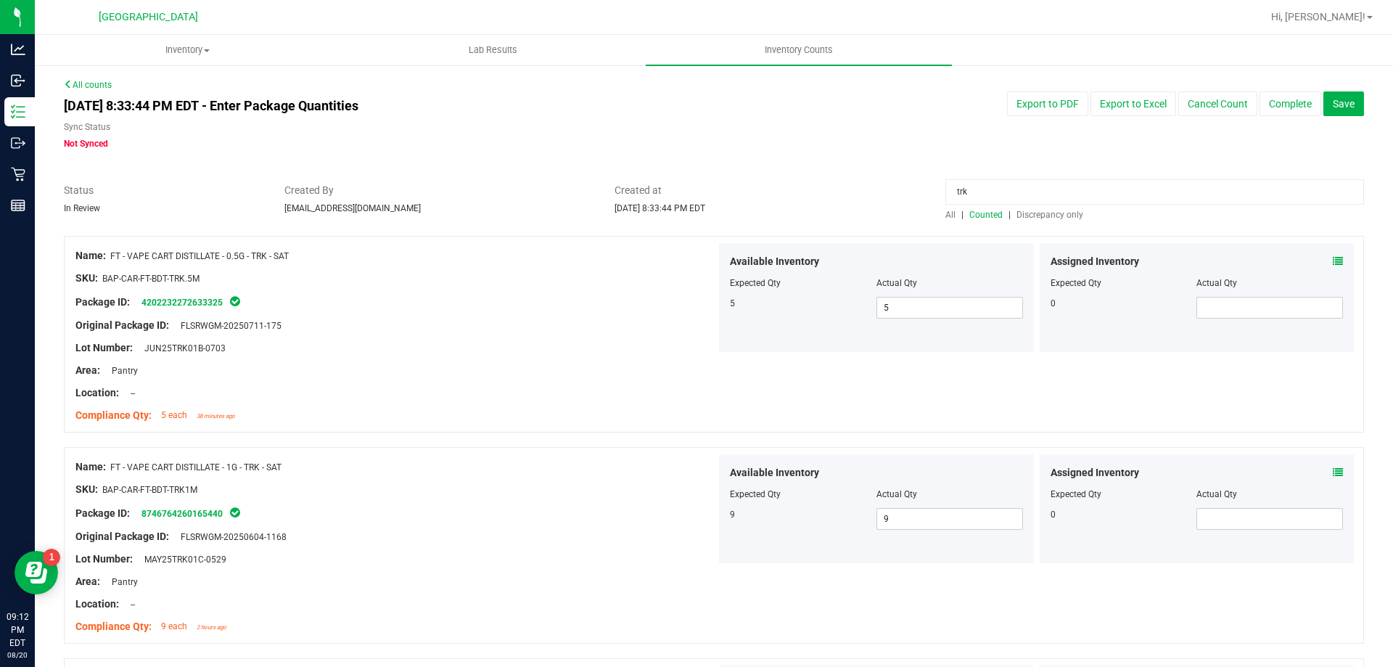
click at [1018, 213] on span "Discrepancy only" at bounding box center [1050, 215] width 67 height 10
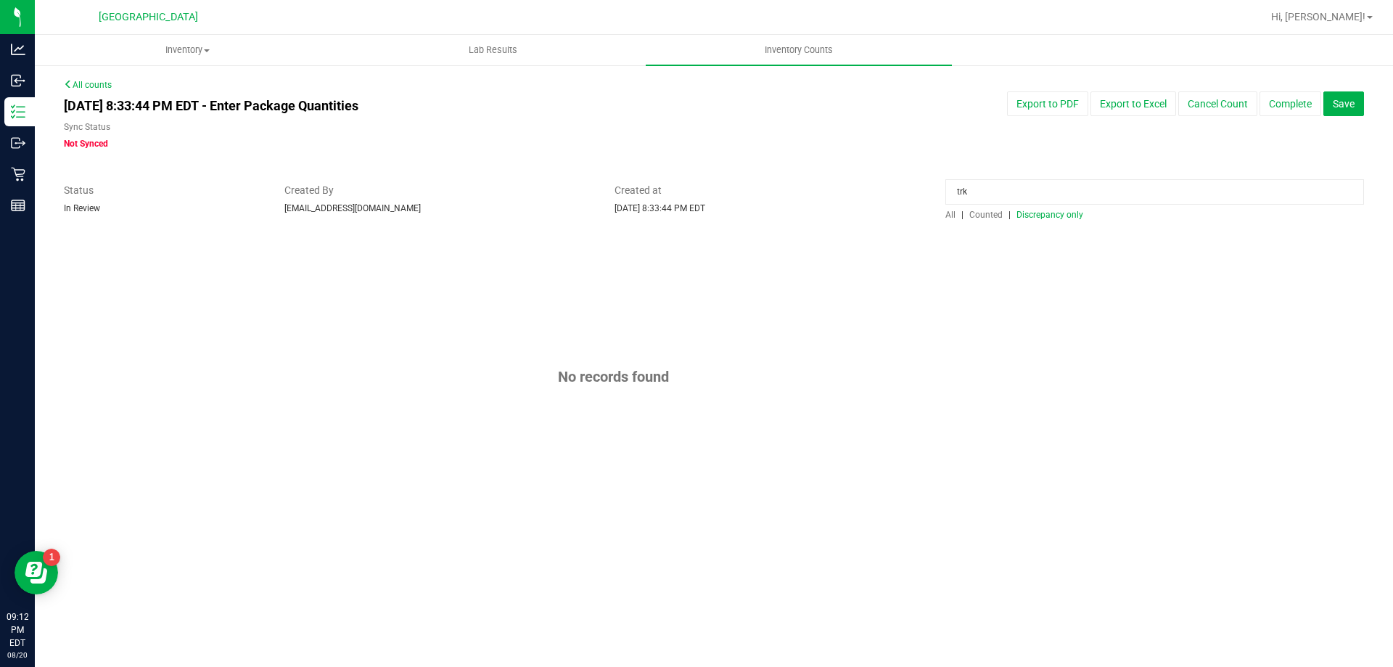
drag, startPoint x: 988, startPoint y: 188, endPoint x: 660, endPoint y: 189, distance: 328.0
click at [660, 189] on div "Status In Review Created By [EMAIL_ADDRESS][DOMAIN_NAME] Created at [DATE] 8:33…" at bounding box center [714, 202] width 1322 height 38
click at [675, 305] on div "No records found" at bounding box center [714, 377] width 1300 height 282
click at [1002, 218] on span "Counted" at bounding box center [985, 215] width 33 height 10
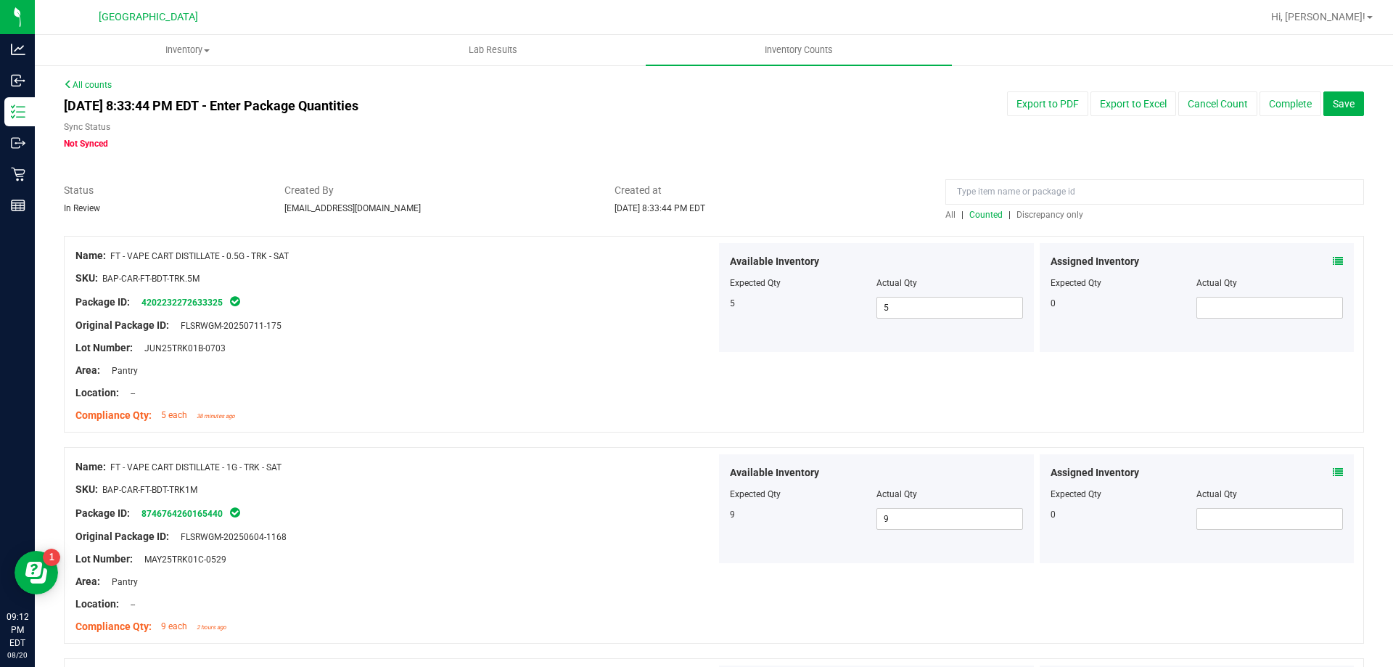
click at [1022, 215] on span "Discrepancy only" at bounding box center [1050, 215] width 67 height 10
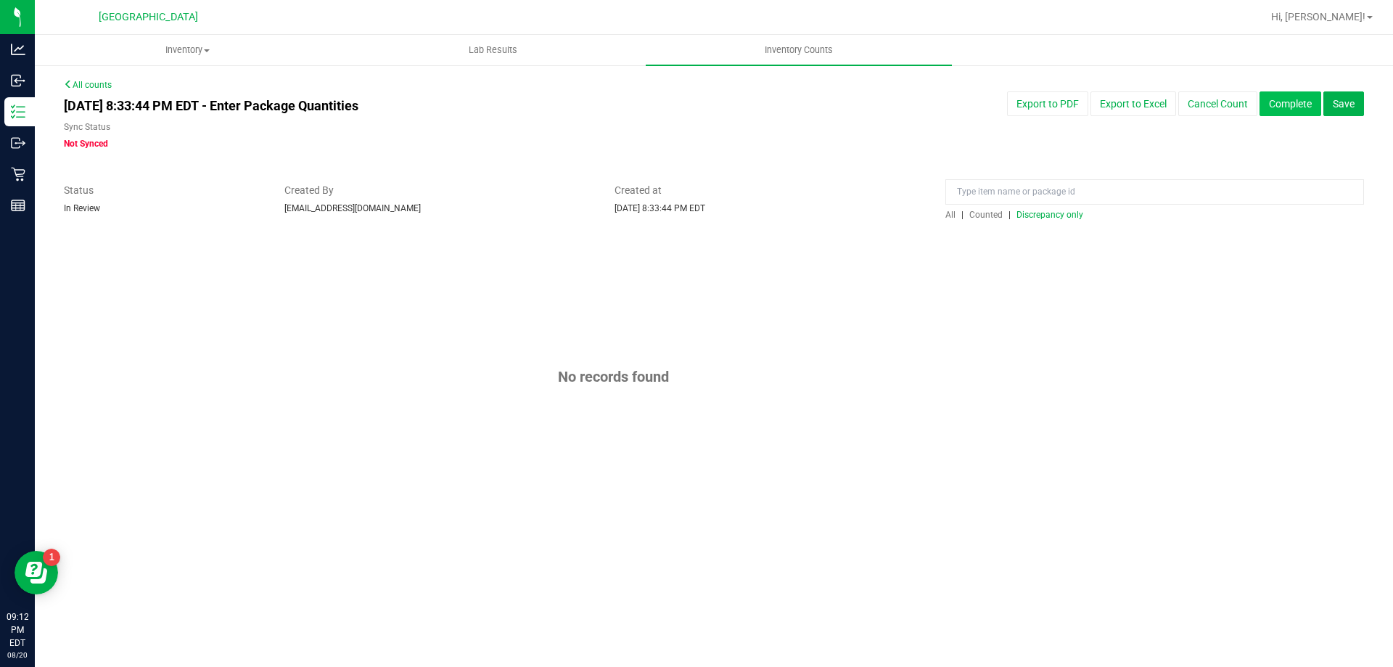
click at [1288, 112] on button "Complete" at bounding box center [1291, 103] width 62 height 25
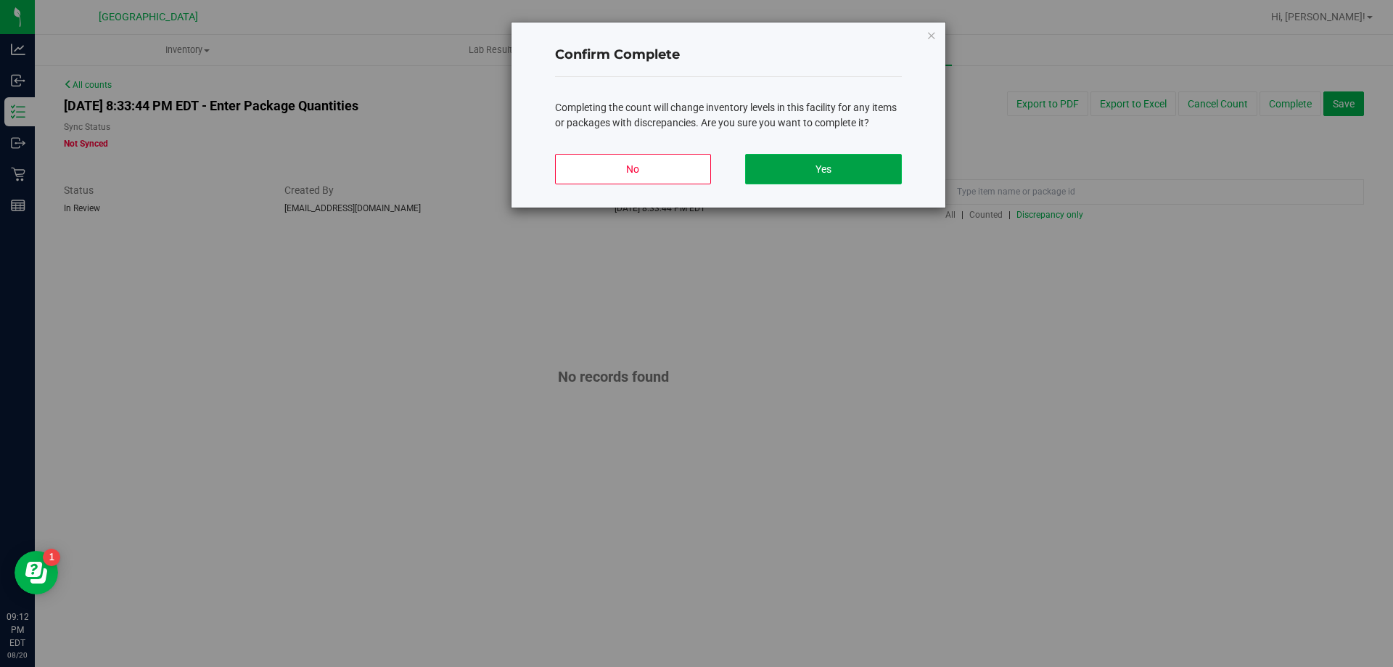
click at [835, 171] on button "Yes" at bounding box center [823, 169] width 156 height 30
